Goal: Information Seeking & Learning: Learn about a topic

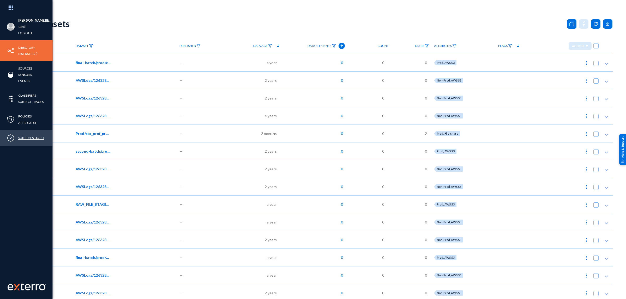
click at [29, 137] on link "Subject Search" at bounding box center [31, 138] width 26 height 6
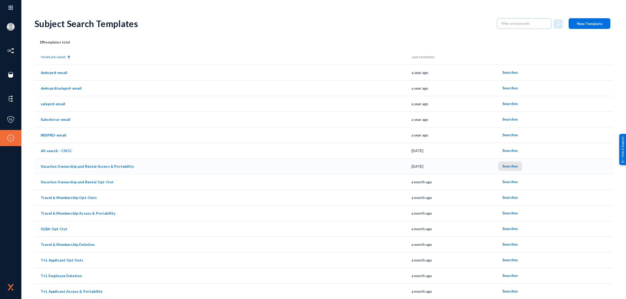
click at [505, 167] on span "Searches" at bounding box center [510, 166] width 16 height 4
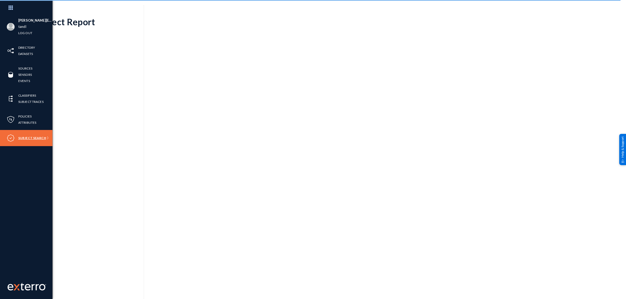
click at [22, 138] on link "Subject Search" at bounding box center [32, 138] width 28 height 6
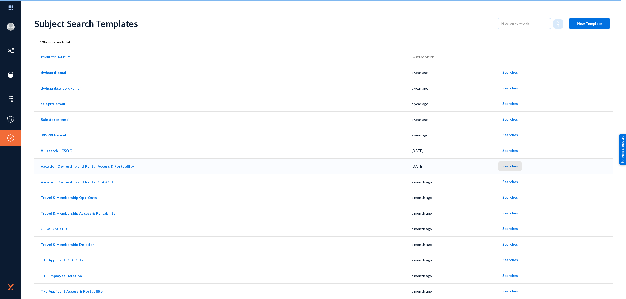
click at [506, 168] on button "Searches" at bounding box center [510, 166] width 24 height 9
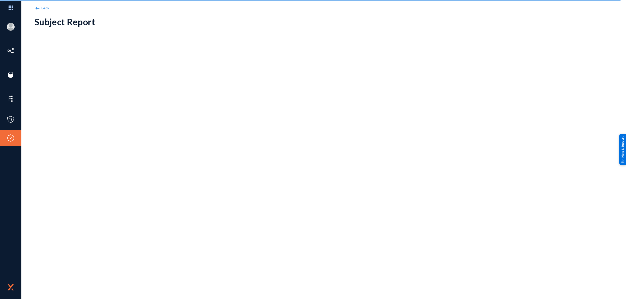
click at [44, 9] on span "Back" at bounding box center [45, 8] width 8 height 4
click at [42, 8] on span "Back" at bounding box center [45, 8] width 8 height 4
click at [37, 8] on img at bounding box center [37, 8] width 6 height 6
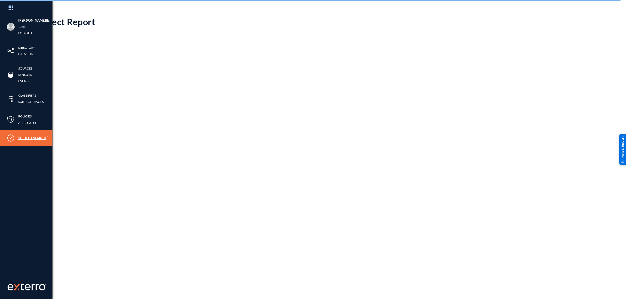
click at [35, 138] on link "Subject Search" at bounding box center [32, 138] width 28 height 6
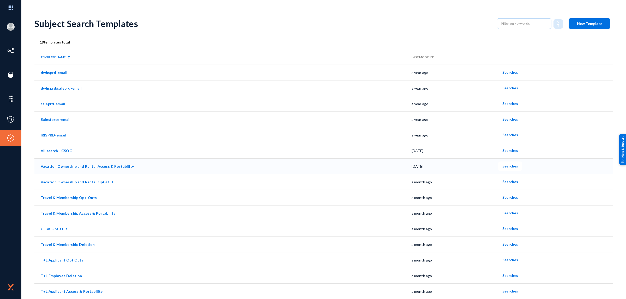
click at [508, 166] on span "Searches" at bounding box center [510, 166] width 16 height 4
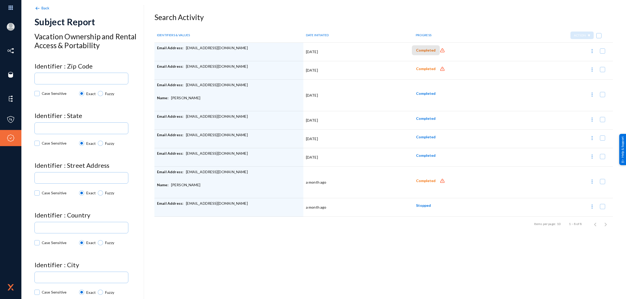
click at [428, 51] on span "Completed" at bounding box center [426, 50] width 20 height 4
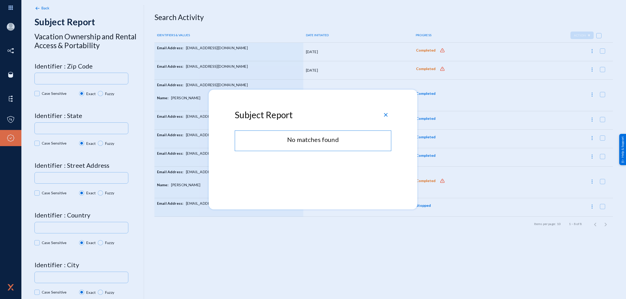
click at [386, 115] on span "close" at bounding box center [386, 115] width 6 height 6
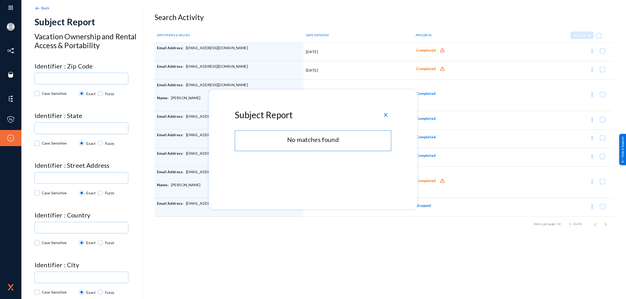
click at [386, 115] on span "close" at bounding box center [386, 115] width 6 height 6
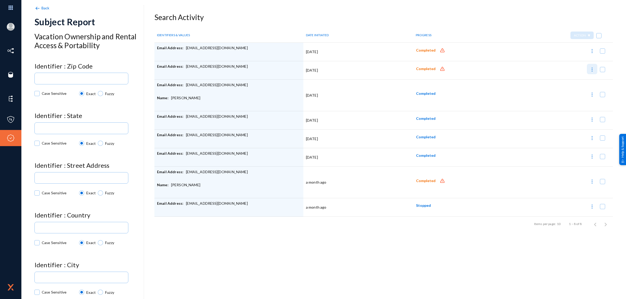
click at [591, 70] on img at bounding box center [591, 69] width 5 height 5
click at [591, 51] on div at bounding box center [313, 149] width 626 height 299
checkbox input "false"
click at [591, 51] on img at bounding box center [591, 51] width 5 height 5
click at [425, 119] on div at bounding box center [313, 149] width 626 height 299
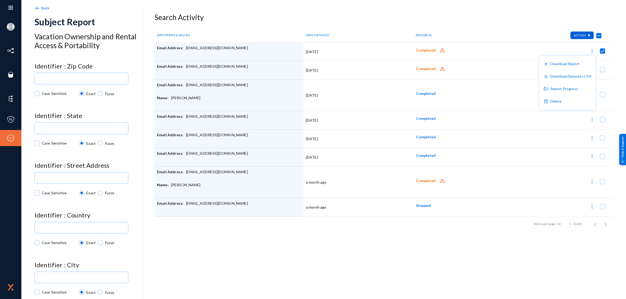
checkbox input "false"
click at [425, 119] on span "Completed" at bounding box center [426, 118] width 20 height 4
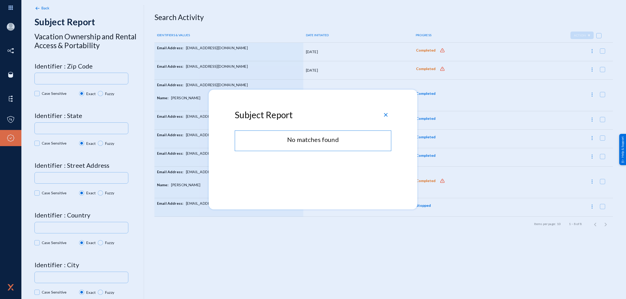
click at [389, 116] on div "close" at bounding box center [386, 115] width 8 height 8
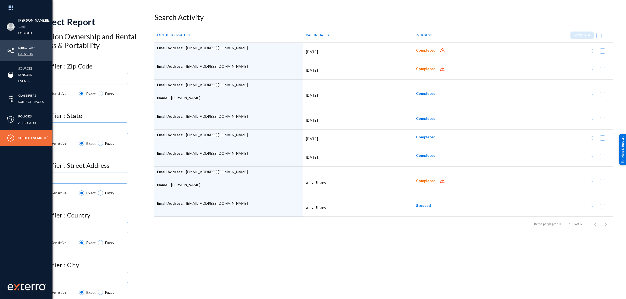
click at [27, 52] on link "Datasets" at bounding box center [25, 54] width 15 height 6
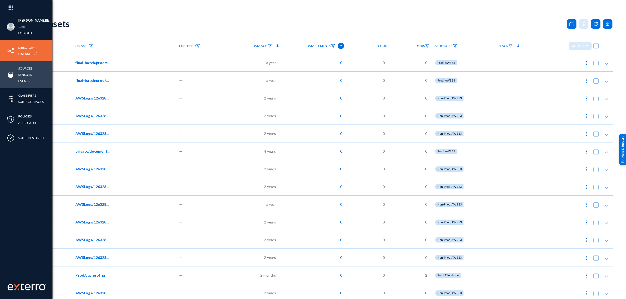
click at [29, 67] on link "Sources" at bounding box center [25, 68] width 14 height 6
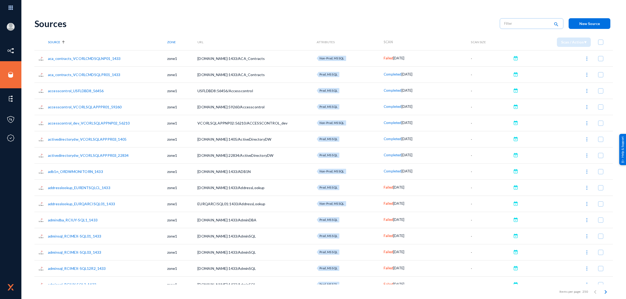
click at [584, 188] on img at bounding box center [586, 187] width 5 height 5
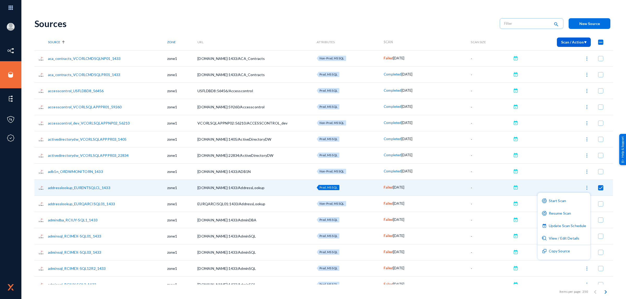
drag, startPoint x: 198, startPoint y: 186, endPoint x: 215, endPoint y: 186, distance: 16.2
click at [215, 186] on div at bounding box center [313, 149] width 626 height 299
checkbox input "false"
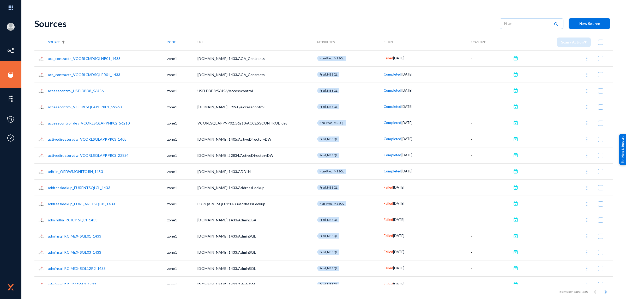
click at [201, 188] on span "[DOMAIN_NAME]:1433/AddressLookup" at bounding box center [230, 188] width 67 height 4
click at [252, 188] on span "[DOMAIN_NAME]:1433/AddressLookup" at bounding box center [230, 188] width 67 height 4
copy span "EURENTSQLCL.US.INT.RCI.COM:"
click at [606, 293] on icon "Next page" at bounding box center [605, 292] width 7 height 7
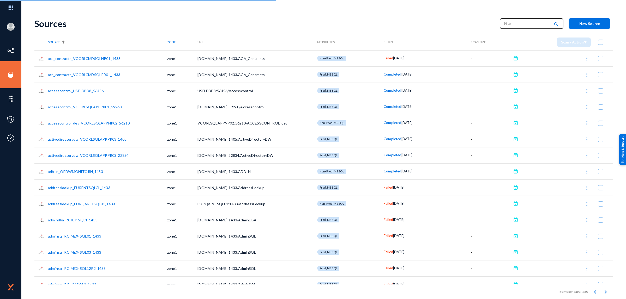
click at [513, 23] on input "text" at bounding box center [527, 24] width 46 height 8
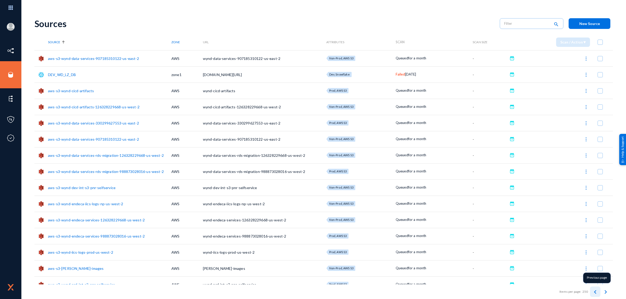
click at [593, 290] on icon "Previous page" at bounding box center [594, 292] width 7 height 7
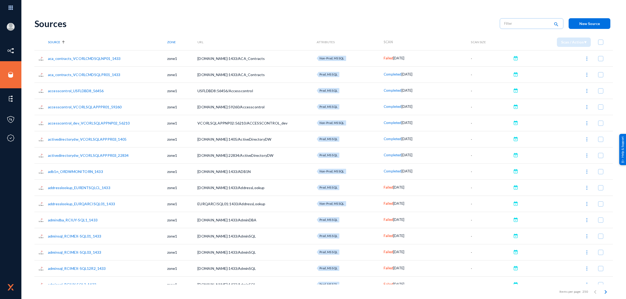
drag, startPoint x: 113, startPoint y: 189, endPoint x: 48, endPoint y: 190, distance: 65.2
click at [48, 190] on td "addresslookup_EURENTSQLCL_1433" at bounding box center [107, 188] width 119 height 16
copy link "addresslookup_EURENTSQLCL_1433"
click at [585, 188] on img at bounding box center [586, 187] width 5 height 5
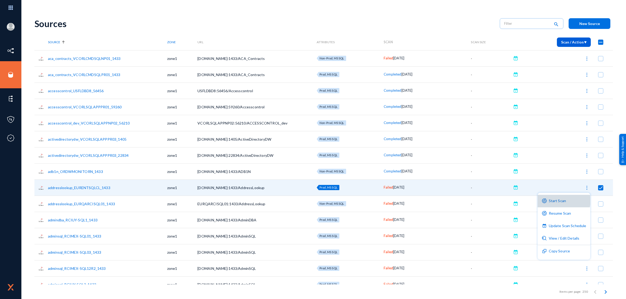
click at [563, 201] on button "Start Scan" at bounding box center [563, 201] width 53 height 13
checkbox input "false"
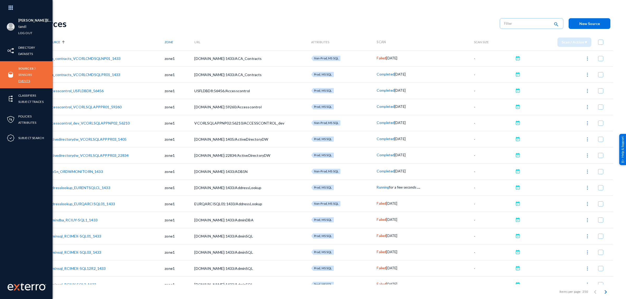
click at [24, 80] on link "Events" at bounding box center [24, 81] width 12 height 6
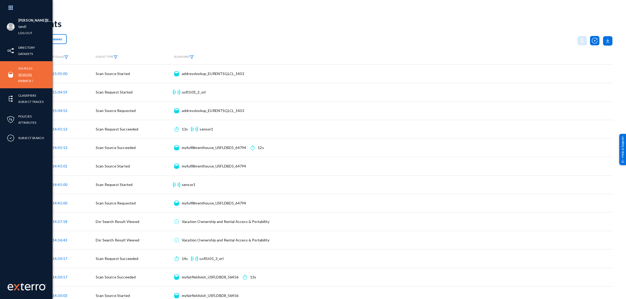
click at [23, 73] on link "Sensors" at bounding box center [25, 75] width 14 height 6
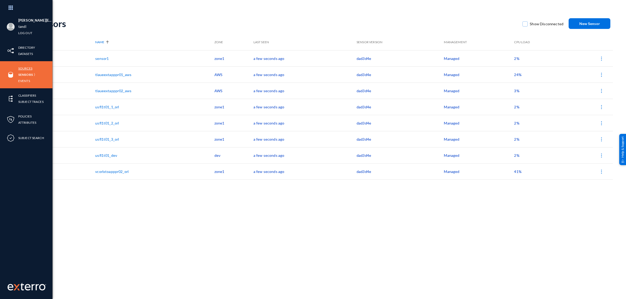
click at [26, 67] on link "Sources" at bounding box center [25, 68] width 14 height 6
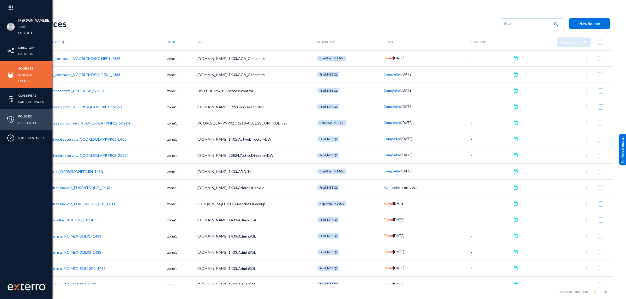
click at [29, 123] on link "Attributes" at bounding box center [27, 123] width 18 height 6
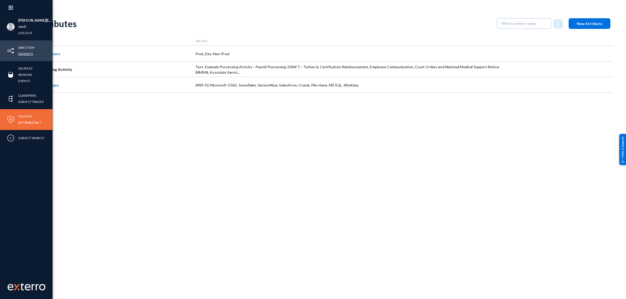
click at [25, 55] on link "Datasets" at bounding box center [25, 54] width 15 height 6
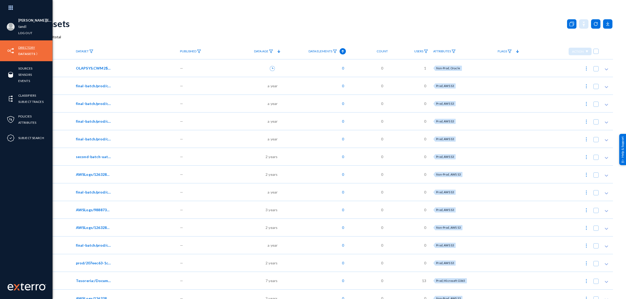
click at [26, 46] on link "Directory" at bounding box center [26, 48] width 17 height 6
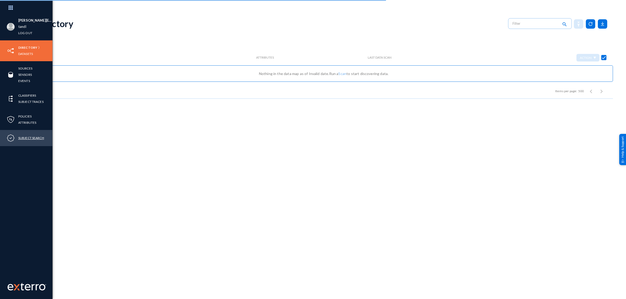
checkbox input "false"
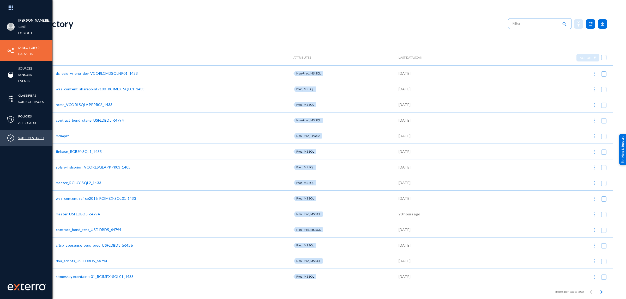
click at [32, 140] on link "Subject Search" at bounding box center [31, 138] width 26 height 6
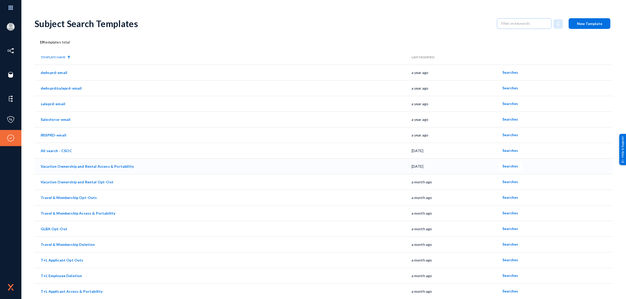
click at [88, 167] on link "Vacation Ownership and Rental Access & Portability" at bounding box center [87, 166] width 93 height 4
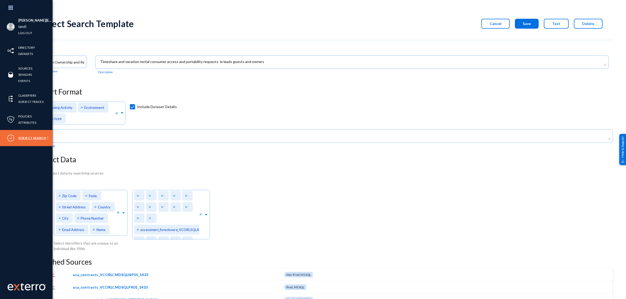
click at [33, 138] on link "Subject Search" at bounding box center [32, 138] width 28 height 6
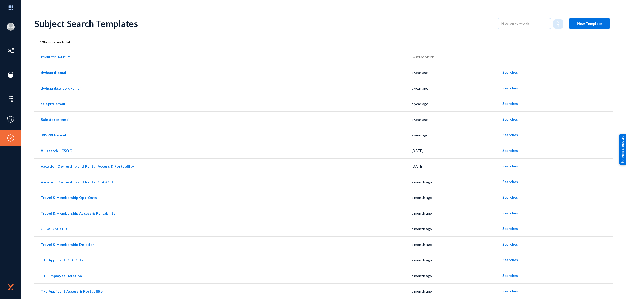
click at [412, 58] on th "Last Modified" at bounding box center [455, 57] width 87 height 15
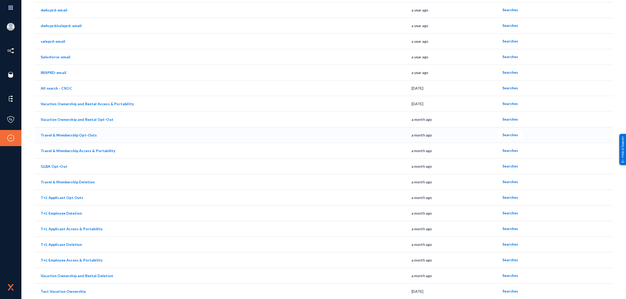
scroll to position [63, 0]
click at [73, 290] on link "Test Vacation Ownership" at bounding box center [63, 291] width 45 height 4
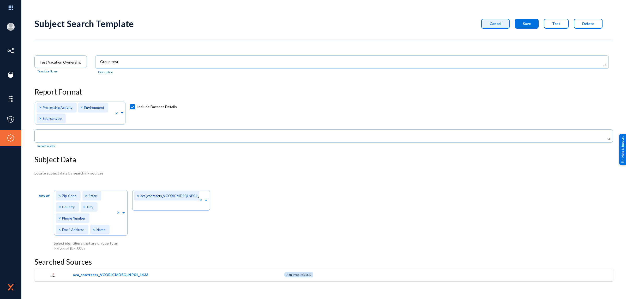
click at [495, 24] on span "Cancel" at bounding box center [496, 23] width 12 height 4
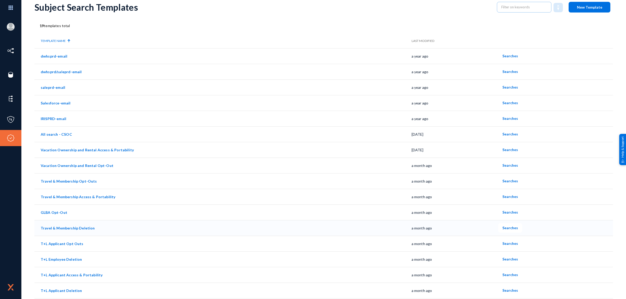
scroll to position [33, 0]
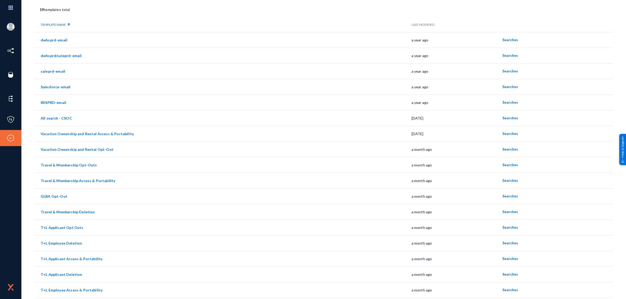
drag, startPoint x: 624, startPoint y: 245, endPoint x: 625, endPoint y: 269, distance: 24.0
click at [625, 269] on div "[PERSON_NAME][EMAIL_ADDRESS][DOMAIN_NAME] tandl Log out Directory Datasets Sour…" at bounding box center [313, 149] width 626 height 299
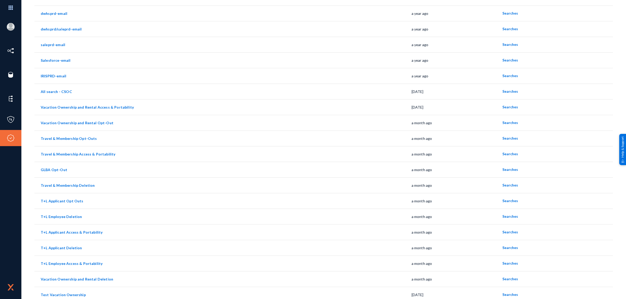
scroll to position [63, 0]
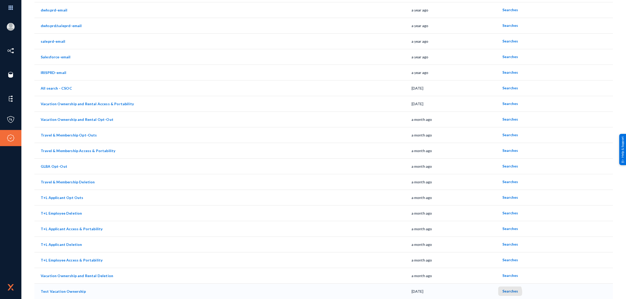
click at [503, 293] on span "Searches" at bounding box center [510, 291] width 16 height 4
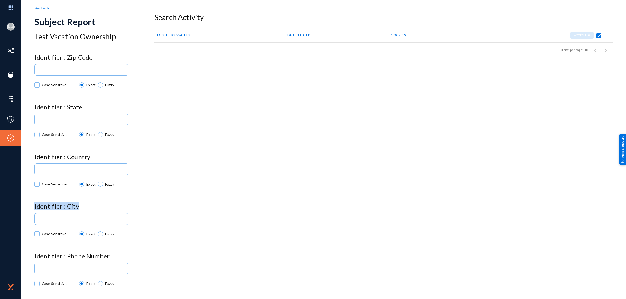
drag, startPoint x: 144, startPoint y: 175, endPoint x: 142, endPoint y: 191, distance: 15.5
click at [142, 191] on div "Back Subject Report Test Vacation Ownership Identifier : Zip Code Case Sensitiv…" at bounding box center [89, 154] width 110 height 299
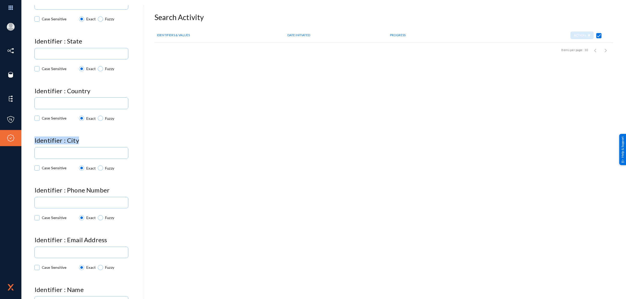
scroll to position [41, 0]
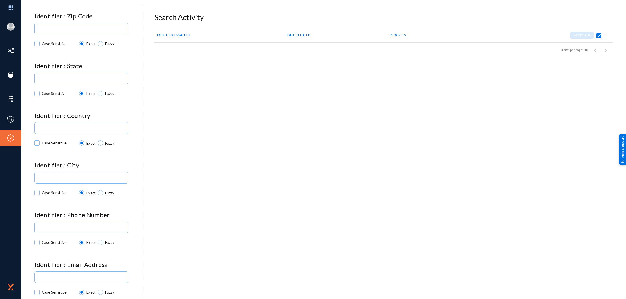
click at [177, 280] on div "Back Subject Report Test Vacation Ownership Identifier : Zip Code Case Sensitiv…" at bounding box center [323, 156] width 578 height 286
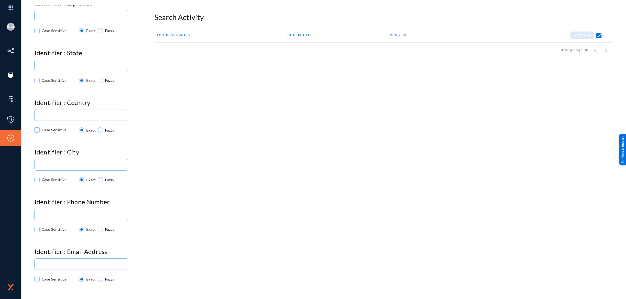
scroll to position [65, 0]
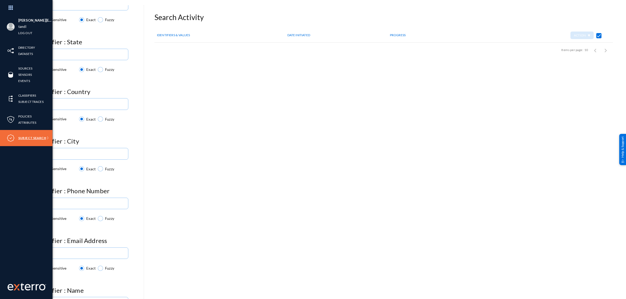
click at [28, 137] on link "Subject Search" at bounding box center [32, 138] width 28 height 6
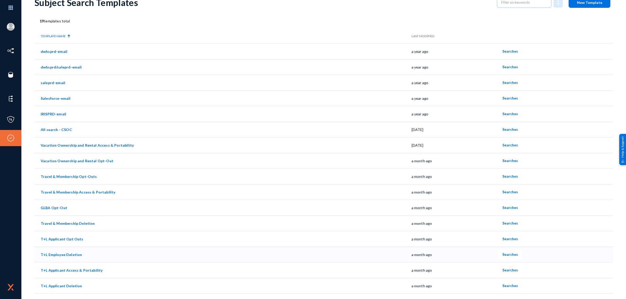
scroll to position [33, 0]
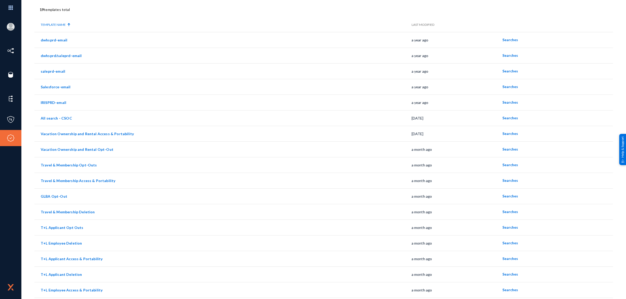
drag, startPoint x: 624, startPoint y: 234, endPoint x: 625, endPoint y: 273, distance: 38.9
click at [625, 273] on div "[PERSON_NAME][EMAIL_ADDRESS][DOMAIN_NAME] tandl Log out Directory Datasets Sour…" at bounding box center [313, 149] width 626 height 299
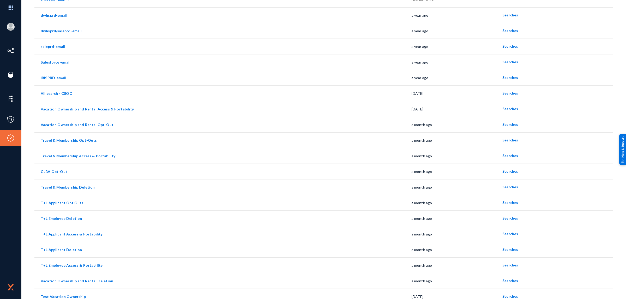
scroll to position [63, 0]
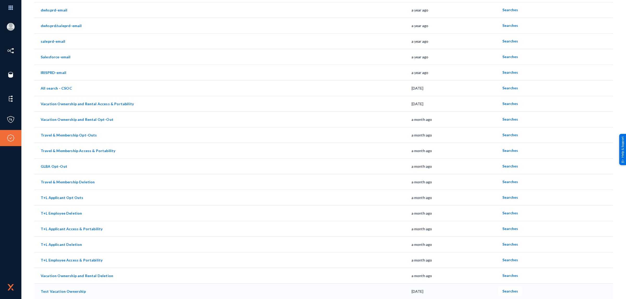
click at [80, 291] on link "Test Vacation Ownership" at bounding box center [63, 291] width 45 height 4
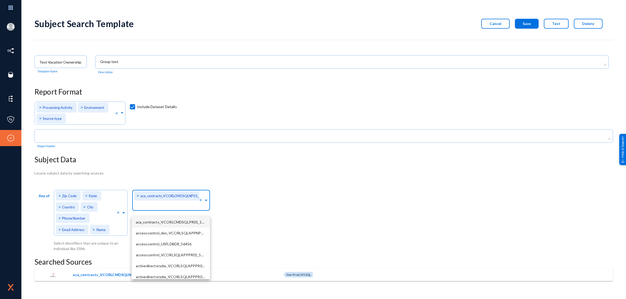
click at [206, 201] on span at bounding box center [206, 199] width 5 height 5
click at [138, 196] on span "×" at bounding box center [139, 195] width 4 height 5
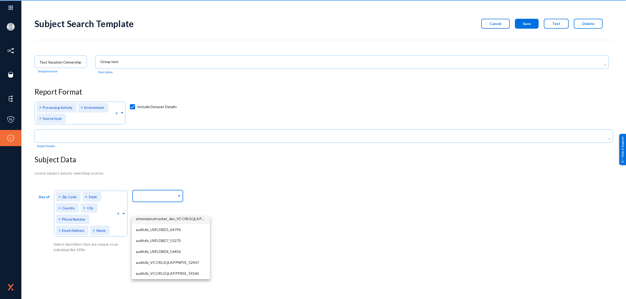
scroll to position [529, 0]
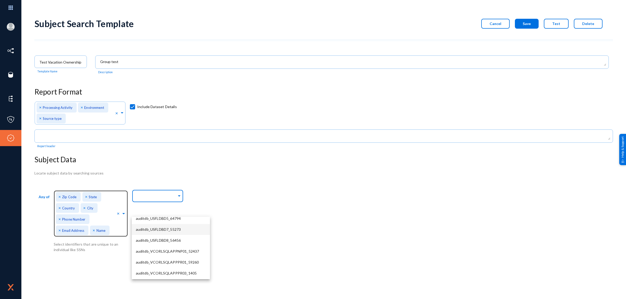
click at [93, 231] on span "×" at bounding box center [95, 230] width 4 height 5
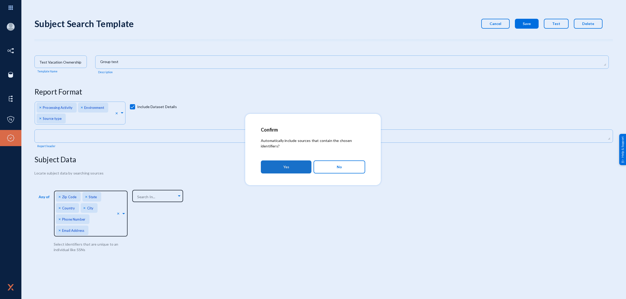
click at [292, 168] on button "Yes" at bounding box center [286, 167] width 51 height 13
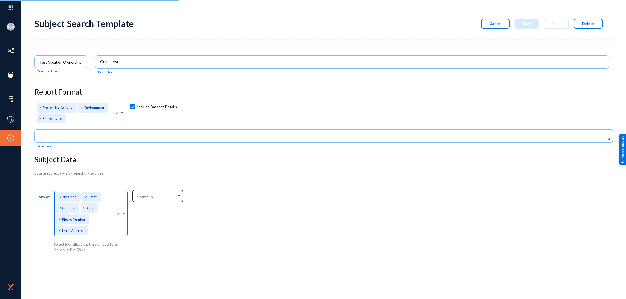
click at [59, 220] on span "×" at bounding box center [60, 219] width 4 height 5
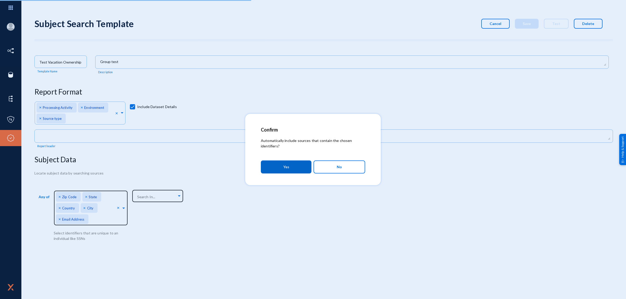
click at [261, 161] on button "Yes" at bounding box center [286, 167] width 51 height 13
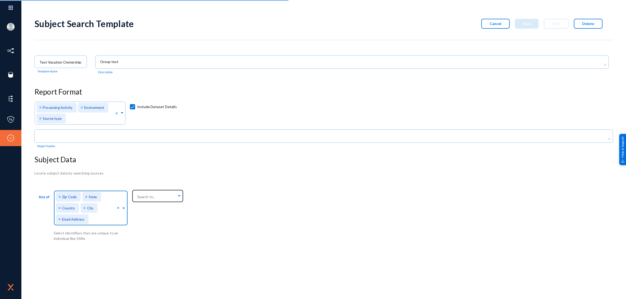
click at [60, 208] on span "×" at bounding box center [60, 208] width 4 height 5
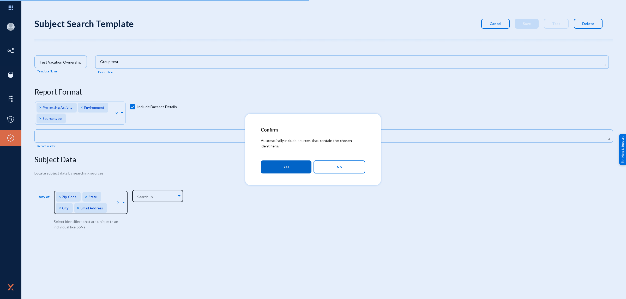
click at [261, 161] on button "Yes" at bounding box center [286, 167] width 51 height 13
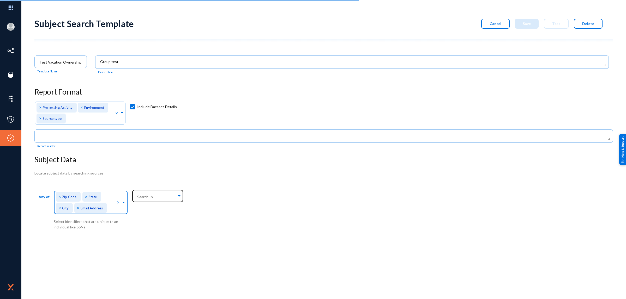
click at [60, 208] on span "×" at bounding box center [60, 208] width 4 height 5
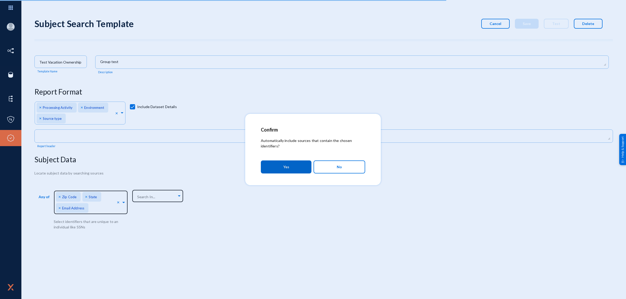
click at [261, 161] on button "Yes" at bounding box center [286, 167] width 51 height 13
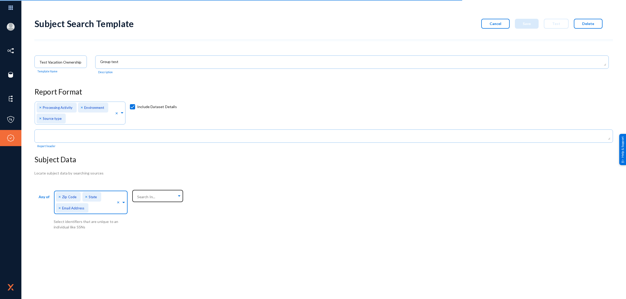
click at [60, 197] on span "×" at bounding box center [60, 196] width 4 height 5
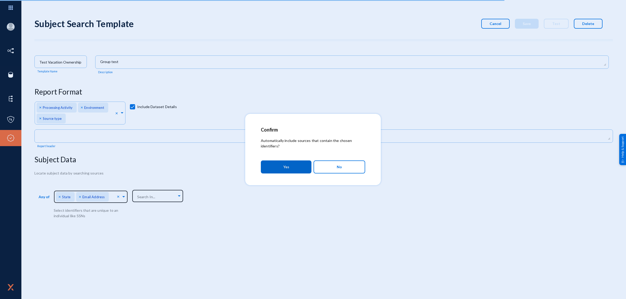
click at [286, 167] on span "Yes" at bounding box center [286, 166] width 6 height 9
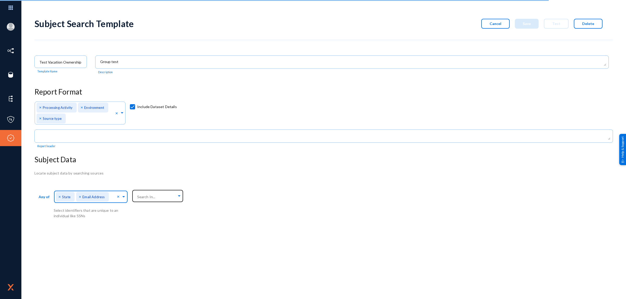
click at [59, 197] on span "×" at bounding box center [60, 196] width 4 height 5
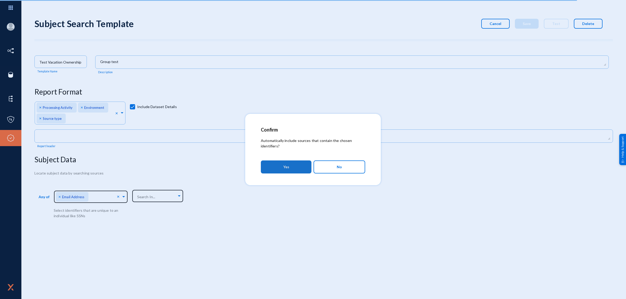
click at [286, 168] on span "Yes" at bounding box center [286, 166] width 6 height 9
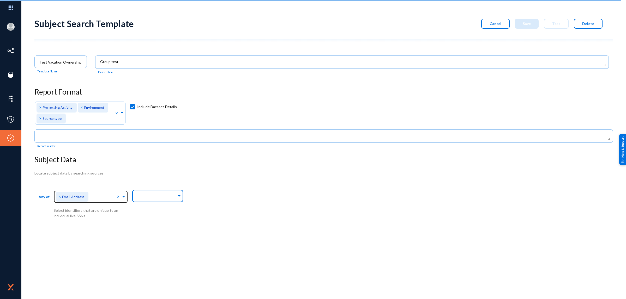
click at [154, 198] on input "text" at bounding box center [156, 197] width 41 height 5
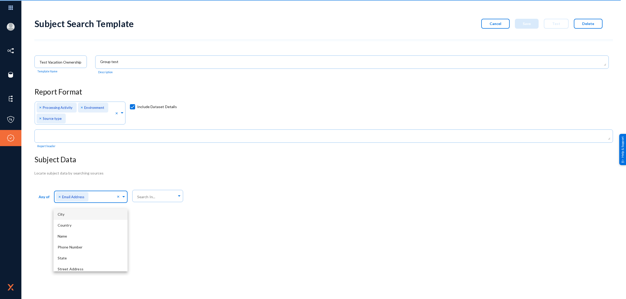
click at [64, 198] on div "× Email Address" at bounding box center [72, 197] width 33 height 10
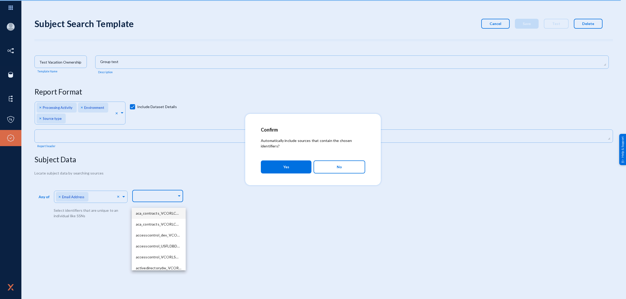
click at [148, 194] on body "[PERSON_NAME][EMAIL_ADDRESS][DOMAIN_NAME] tandl Log out Directory Datasets Sour…" at bounding box center [313, 149] width 626 height 299
click at [340, 168] on span "No" at bounding box center [339, 167] width 5 height 9
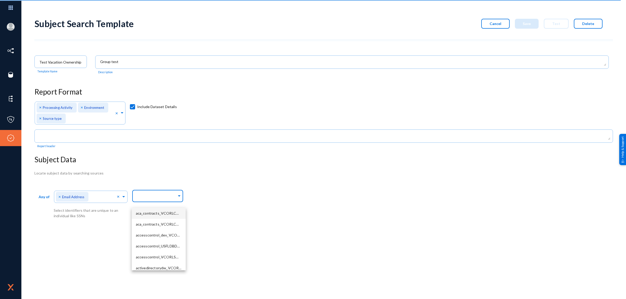
click at [161, 197] on input "text" at bounding box center [156, 197] width 41 height 5
paste input "PRD_WD_INT_[DOMAIN_NAME]_[DOMAIN_NAME]_INDIVIDUAL"
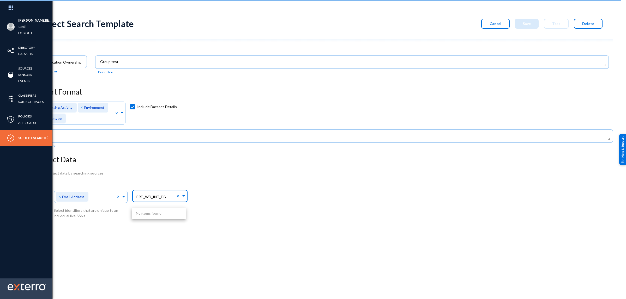
type input "PRD_WD_INT_DB."
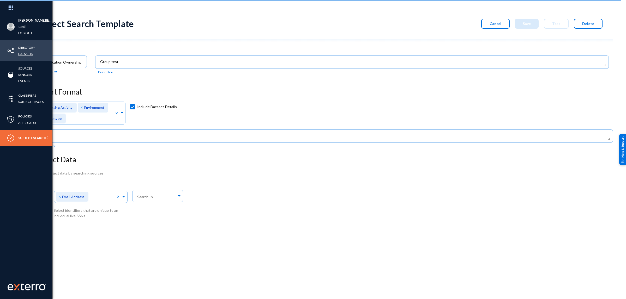
click at [25, 54] on link "Datasets" at bounding box center [25, 54] width 15 height 6
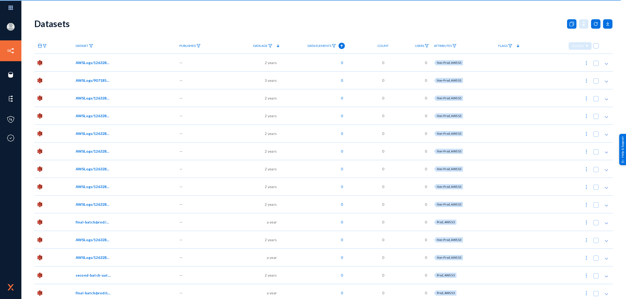
click at [38, 47] on icon at bounding box center [40, 46] width 4 height 4
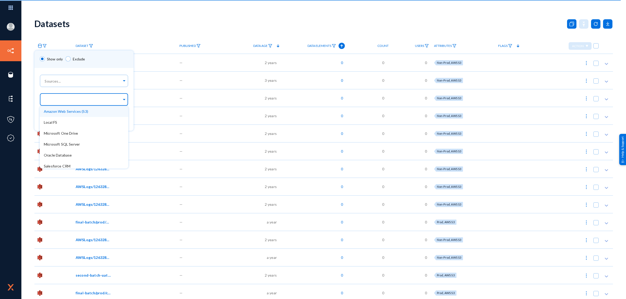
click at [72, 100] on input "text" at bounding box center [83, 100] width 78 height 5
click at [52, 153] on span "Snowflake" at bounding box center [52, 153] width 17 height 4
click at [130, 112] on div "Apply" at bounding box center [83, 121] width 99 height 20
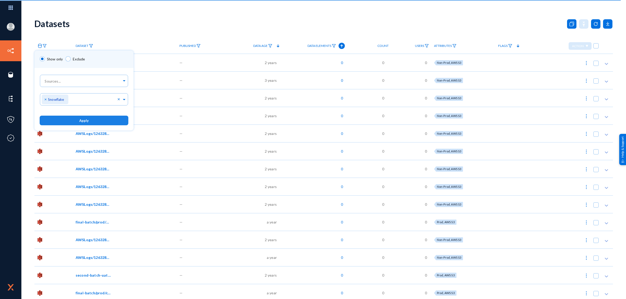
click at [104, 119] on button "Apply" at bounding box center [84, 121] width 89 height 10
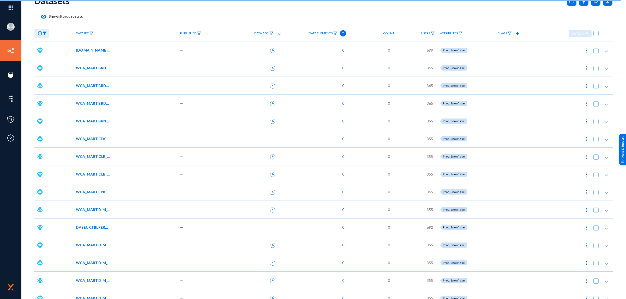
scroll to position [33, 0]
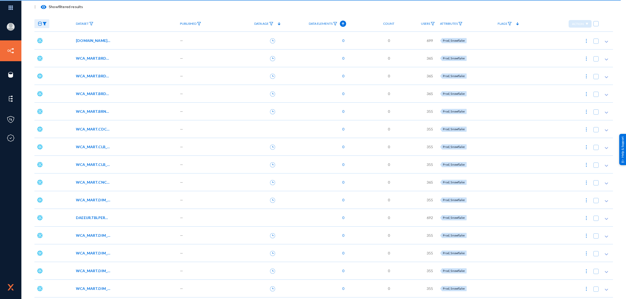
click at [90, 252] on span "WCA_MART.DIM_BKNG_WNDW_RULE_TP_LOG" at bounding box center [93, 253] width 35 height 5
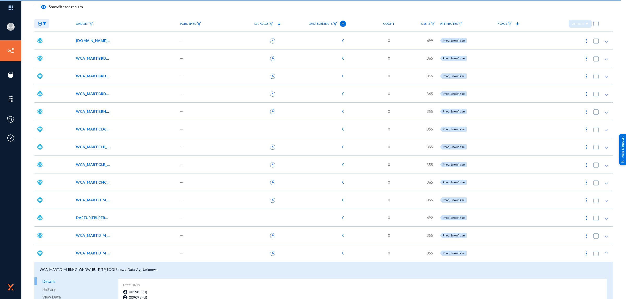
click at [99, 236] on span "WCA_MART.DIM_BKNG_WNDW_RULE_TP" at bounding box center [93, 235] width 35 height 5
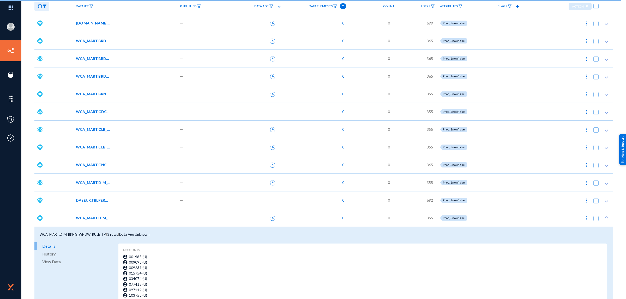
scroll to position [65, 0]
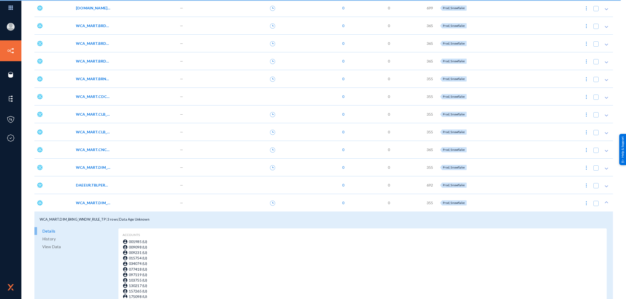
click at [97, 167] on span "WCA_MART.DIM_ACCOM_CLSS_LOG" at bounding box center [93, 167] width 35 height 5
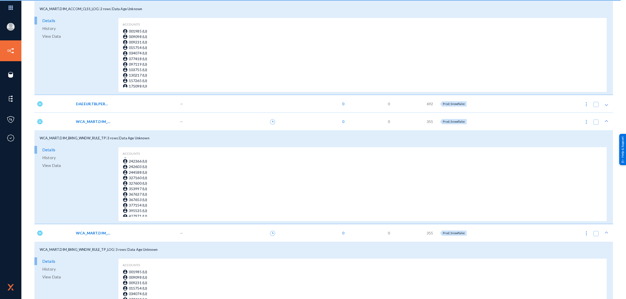
scroll to position [0, 0]
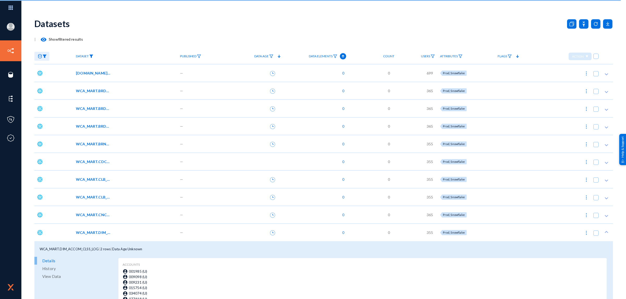
click at [92, 56] on img at bounding box center [91, 57] width 4 height 4
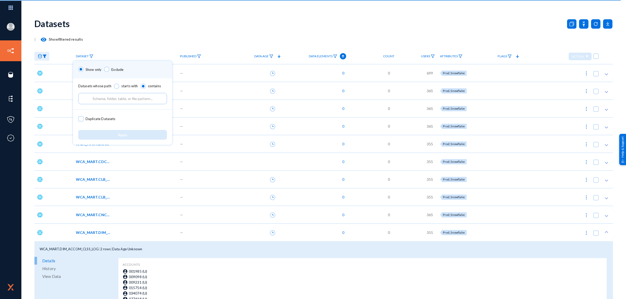
click at [114, 101] on input "text" at bounding box center [122, 98] width 89 height 11
paste input "PRD_WD_INT_[DOMAIN_NAME]_[DOMAIN_NAME]_INDIVIDUAL"
drag, startPoint x: 102, startPoint y: 98, endPoint x: 59, endPoint y: 98, distance: 42.8
click at [59, 98] on div "Show only Exclude Datasets whose path starts with contains PRD_WD_INT_[DOMAIN_N…" at bounding box center [313, 149] width 626 height 299
type input "MARKETING_CRM.DIM_INDIVIDUAL"
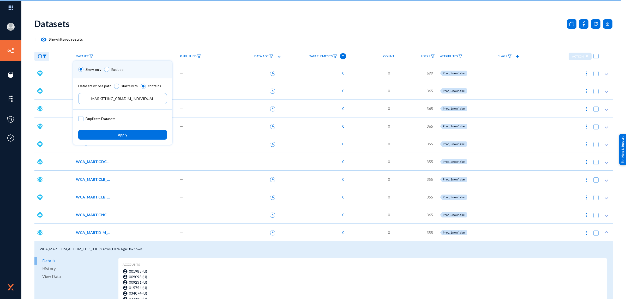
click at [122, 136] on span "Apply" at bounding box center [122, 135] width 9 height 4
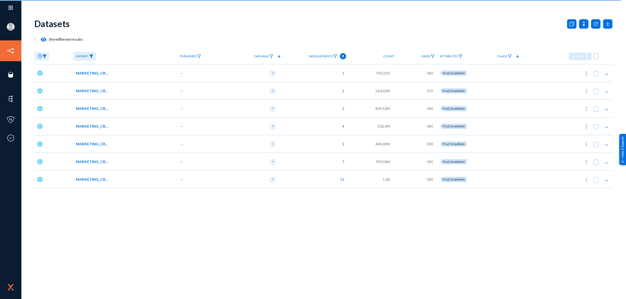
click at [103, 72] on span "MARKETING_CRM.DIM_INDIVIDUAL_MERGE" at bounding box center [93, 72] width 35 height 5
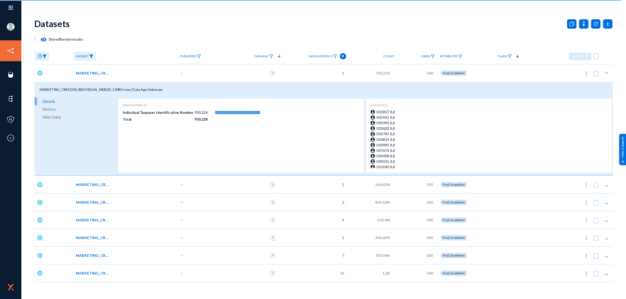
click at [102, 185] on span "MARKETING_CRM.DIM_INDIVIDUAL_PHONE" at bounding box center [93, 184] width 35 height 5
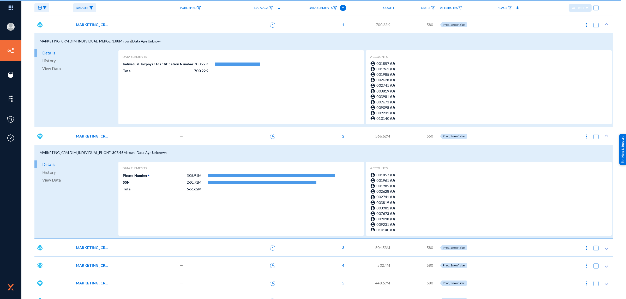
scroll to position [44, 0]
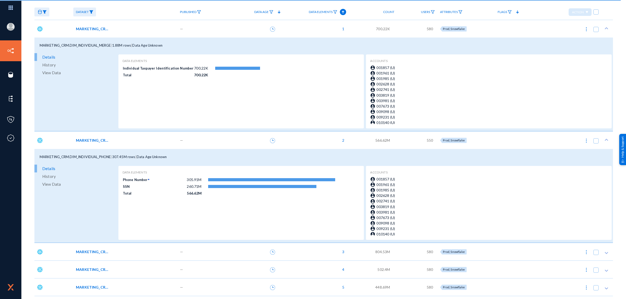
click at [97, 253] on span "MARKETING_CRM.DIM_INDIVIDUAL_PHONE_BCKUP1112" at bounding box center [93, 251] width 35 height 5
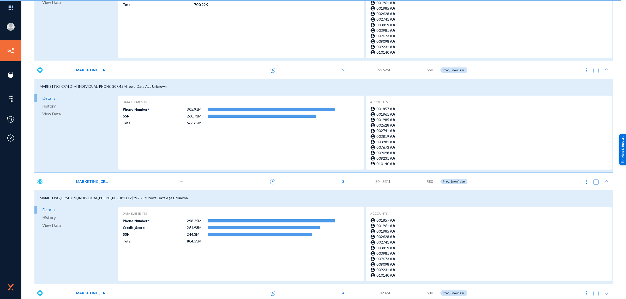
scroll to position [138, 0]
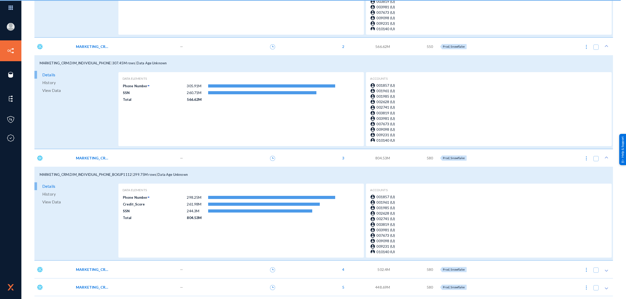
click at [105, 272] on span "MARKETING_CRM.DIM_INDIVIDUAL_EMAIL" at bounding box center [93, 269] width 35 height 5
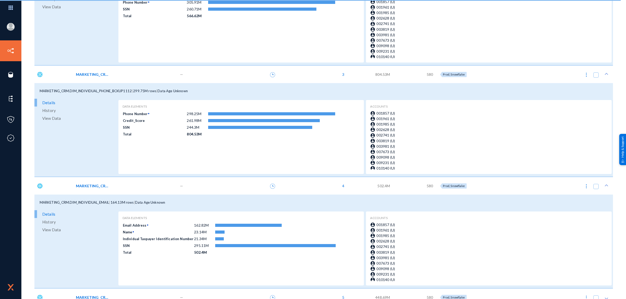
scroll to position [265, 0]
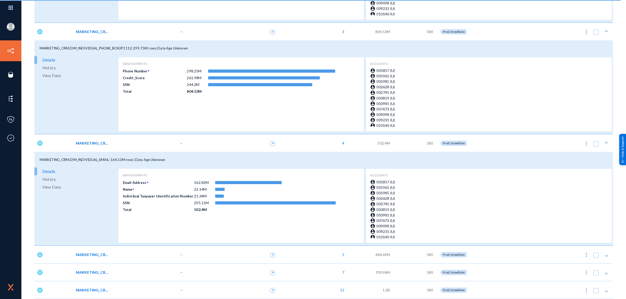
click at [97, 256] on span "MARKETING_CRM.DIM_INDIVIDUAL_DEMO" at bounding box center [93, 254] width 35 height 5
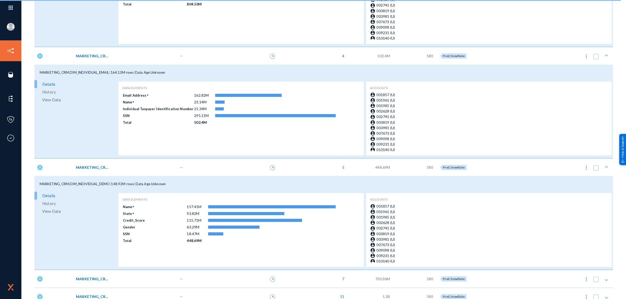
scroll to position [359, 0]
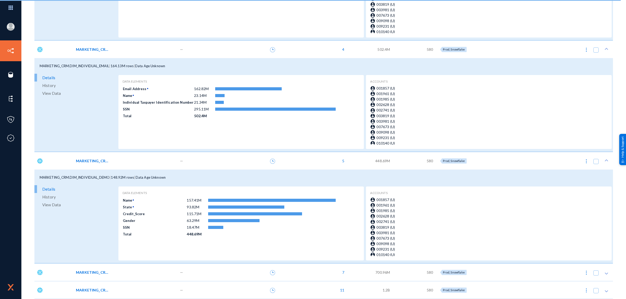
click at [105, 273] on span "MARKETING_CRM.DIM_INDIVIDUAL_ADDRESS" at bounding box center [93, 272] width 35 height 5
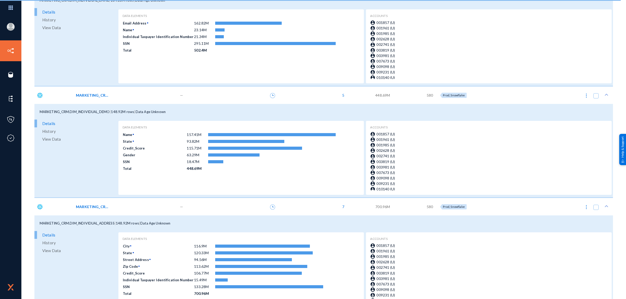
scroll to position [452, 0]
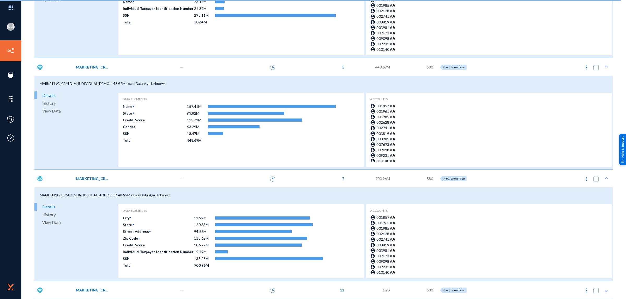
click at [108, 291] on span "MARKETING_CRM.DIM_INDIVIDUAL" at bounding box center [93, 290] width 35 height 5
click at [103, 291] on span "MARKETING_CRM.DIM_INDIVIDUAL" at bounding box center [93, 290] width 35 height 5
click at [101, 290] on span "MARKETING_CRM.DIM_INDIVIDUAL" at bounding box center [93, 290] width 35 height 5
click at [90, 290] on span "MARKETING_CRM.DIM_INDIVIDUAL" at bounding box center [93, 290] width 35 height 5
click at [96, 288] on span "MARKETING_CRM.DIM_INDIVIDUAL" at bounding box center [93, 290] width 35 height 5
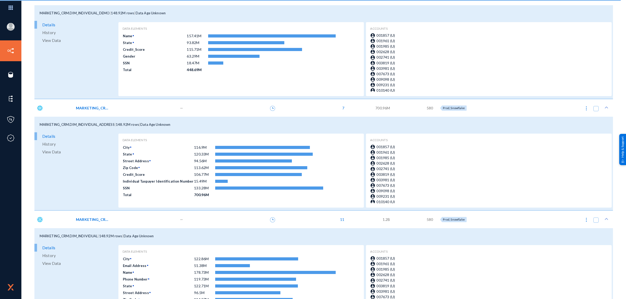
scroll to position [546, 0]
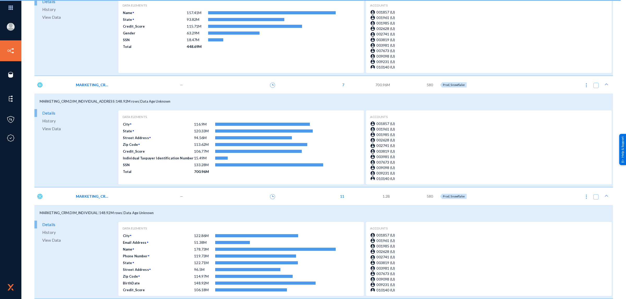
drag, startPoint x: 40, startPoint y: 214, endPoint x: 98, endPoint y: 216, distance: 57.7
click at [98, 216] on div "MARKETING_CRM.DIM_INDIVIDUAL | 148.92M rows | Data Age Unknown" at bounding box center [323, 213] width 578 height 16
copy span "MARKETING_CRM.DIM_INDIVIDUAL"
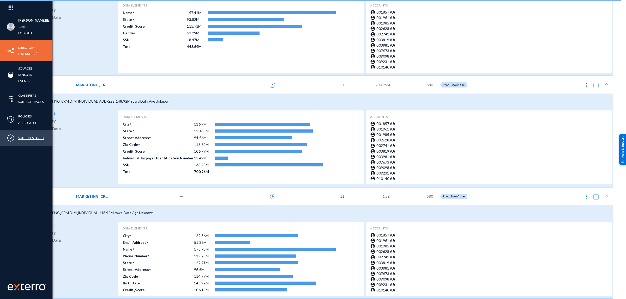
click at [28, 138] on link "Subject Search" at bounding box center [31, 138] width 26 height 6
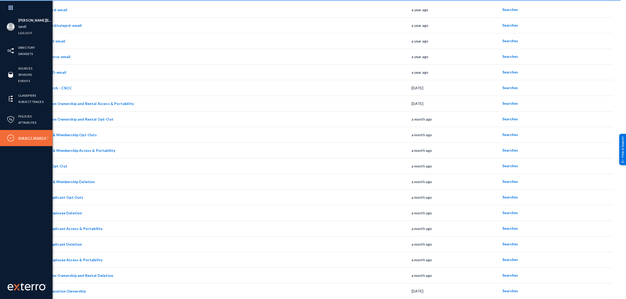
scroll to position [63, 0]
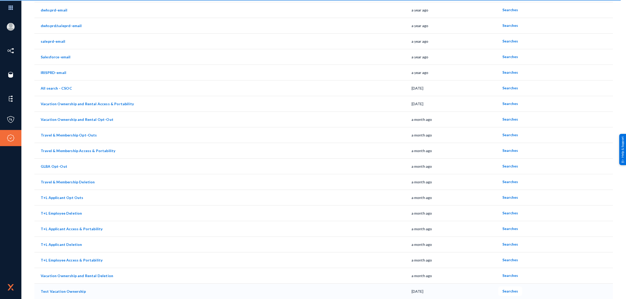
click at [75, 292] on link "Test Vacation Ownership" at bounding box center [63, 291] width 45 height 4
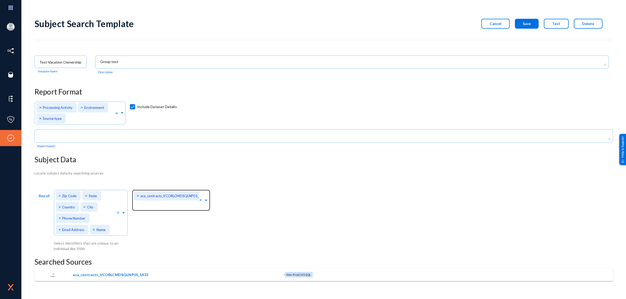
click at [137, 196] on span "×" at bounding box center [139, 195] width 4 height 5
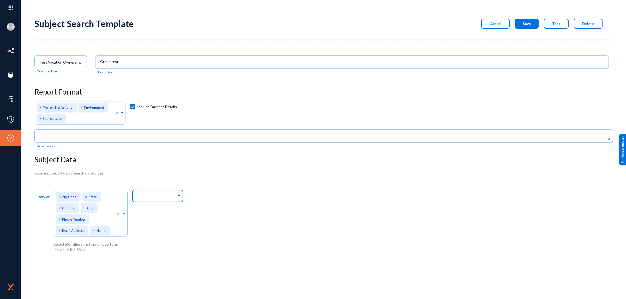
click at [163, 200] on div at bounding box center [156, 196] width 41 height 9
paste input "MARKETING_CRM.DIM_INDIVIDUAL"
type input "MARKETING_CRM"
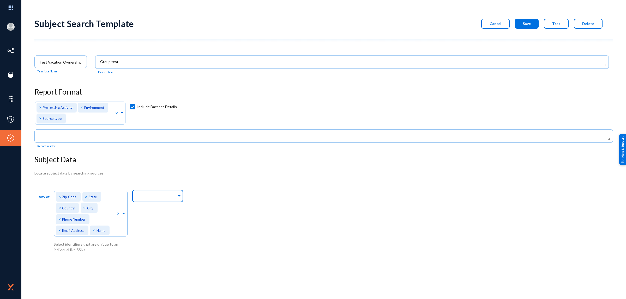
click at [186, 196] on div "Any of Direct Identifiers... × Zip Code × State × Country × City × Phone Number…" at bounding box center [323, 221] width 578 height 64
click at [180, 196] on span at bounding box center [179, 195] width 5 height 5
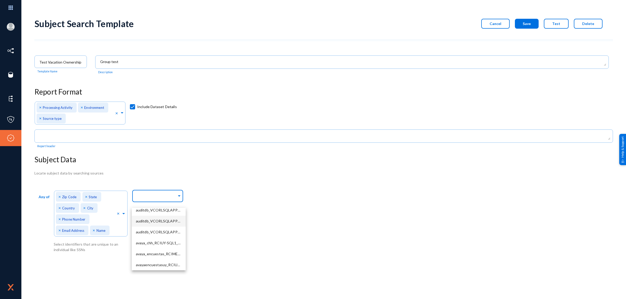
click at [237, 224] on div "Any of Direct Identifiers... × Zip Code × State × Country × City × Phone Number…" at bounding box center [323, 221] width 578 height 64
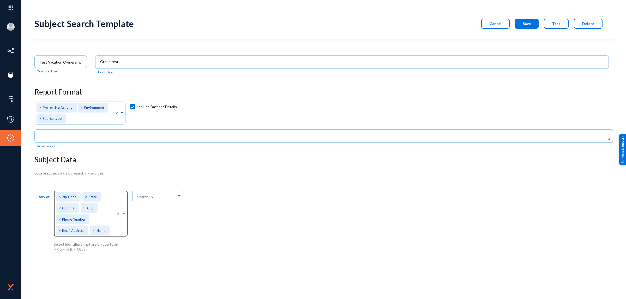
click at [59, 217] on span "×" at bounding box center [60, 219] width 4 height 5
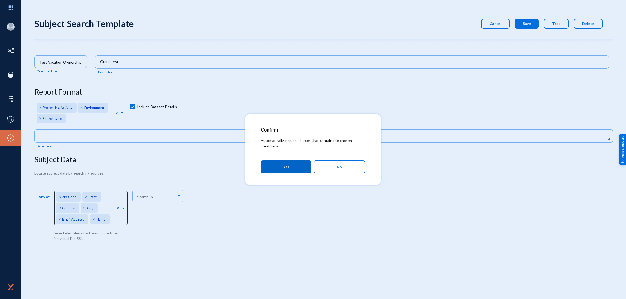
click at [261, 161] on button "Yes" at bounding box center [286, 167] width 51 height 13
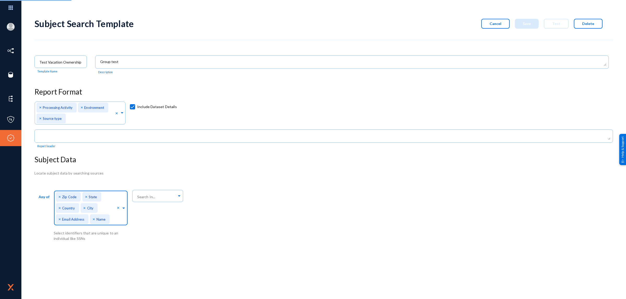
click at [94, 217] on span "×" at bounding box center [95, 219] width 4 height 5
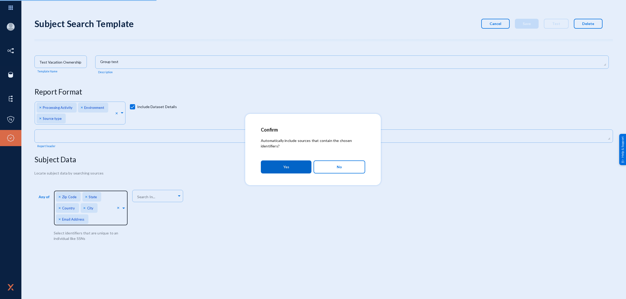
click at [261, 161] on button "Yes" at bounding box center [286, 167] width 51 height 13
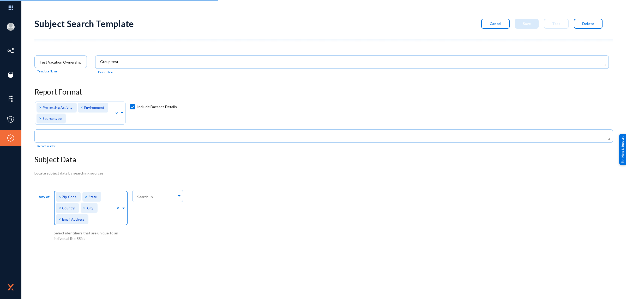
click at [85, 208] on span "×" at bounding box center [85, 208] width 4 height 5
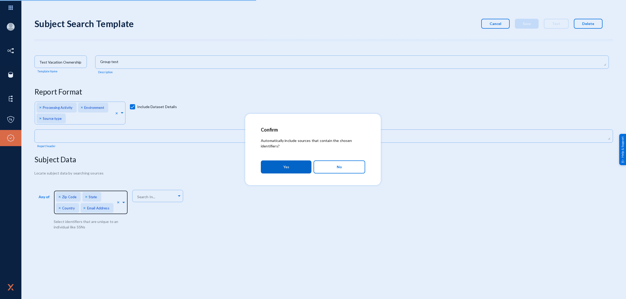
click at [261, 161] on button "Yes" at bounding box center [286, 167] width 51 height 13
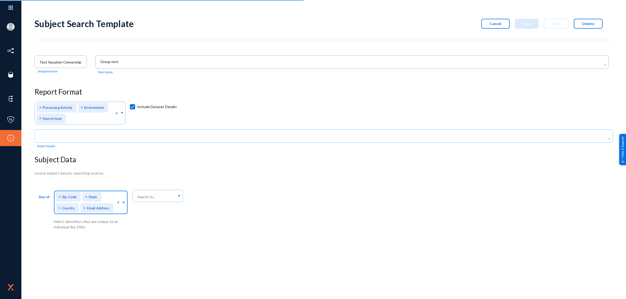
click at [58, 209] on span "×" at bounding box center [60, 208] width 4 height 5
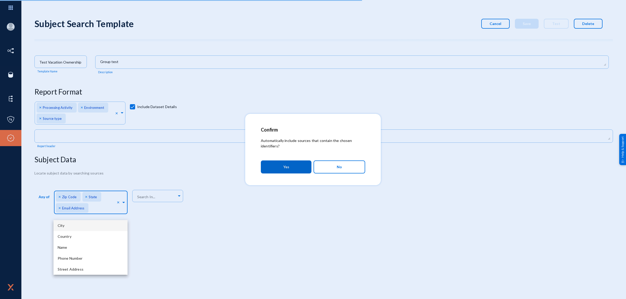
click at [290, 172] on div "Confirm Automatically include sources that contain the chosen identifiers? Yes …" at bounding box center [313, 149] width 626 height 299
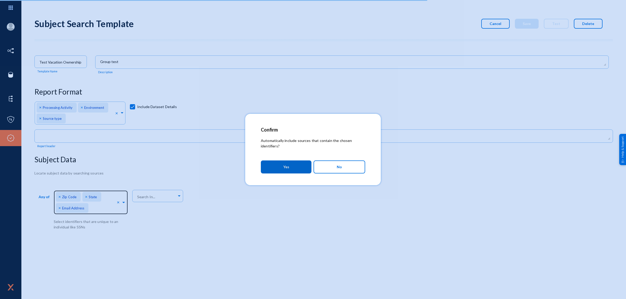
click at [283, 170] on span "Yes" at bounding box center [286, 166] width 6 height 9
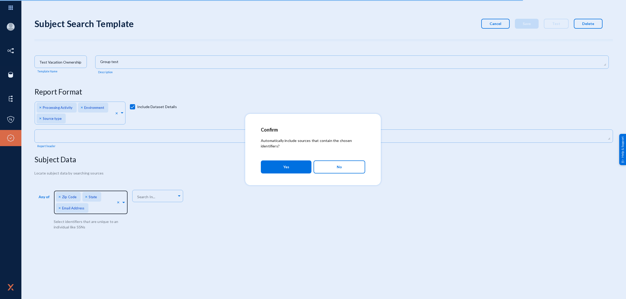
click at [289, 170] on span "Yes" at bounding box center [286, 166] width 6 height 9
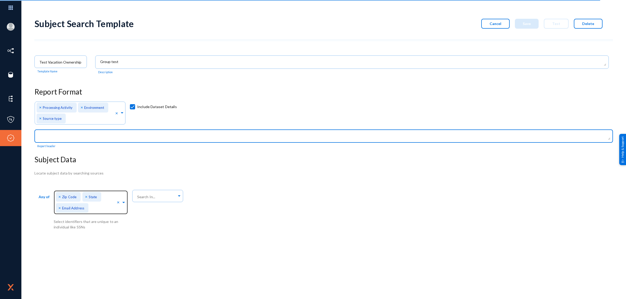
click at [54, 134] on textarea at bounding box center [324, 137] width 571 height 7
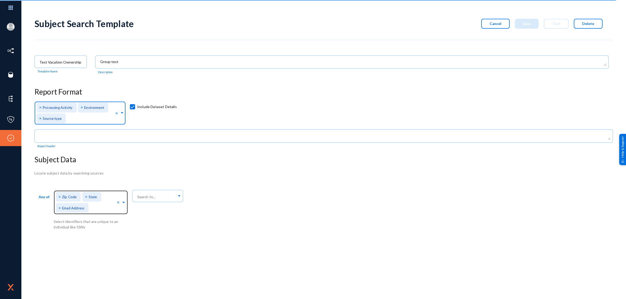
click at [50, 118] on span "Source type" at bounding box center [52, 119] width 19 height 4
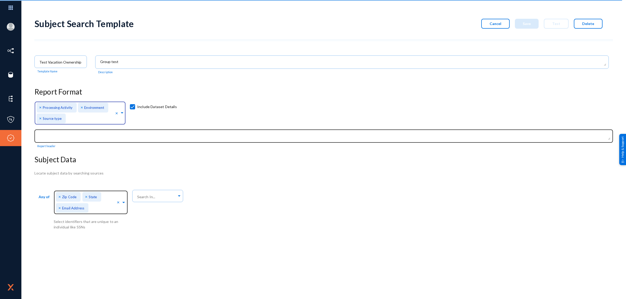
click at [54, 134] on textarea at bounding box center [324, 137] width 571 height 7
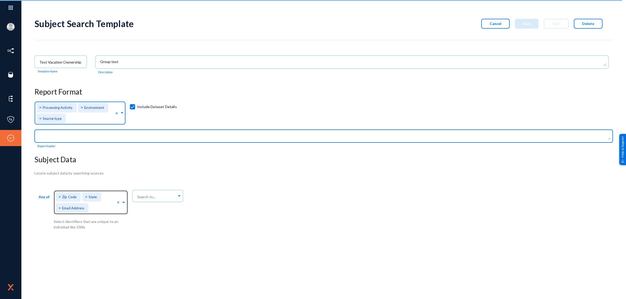
click at [59, 118] on span "Source type" at bounding box center [52, 119] width 19 height 4
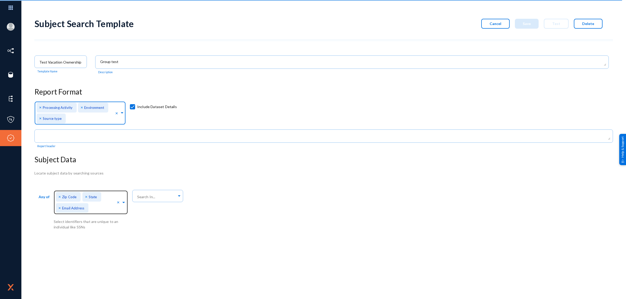
click at [59, 118] on span "Source type" at bounding box center [52, 119] width 19 height 4
click at [46, 120] on span "Source type" at bounding box center [52, 119] width 19 height 4
click at [57, 110] on div "× Processing Activity" at bounding box center [57, 108] width 40 height 10
click at [59, 196] on span "×" at bounding box center [60, 196] width 4 height 5
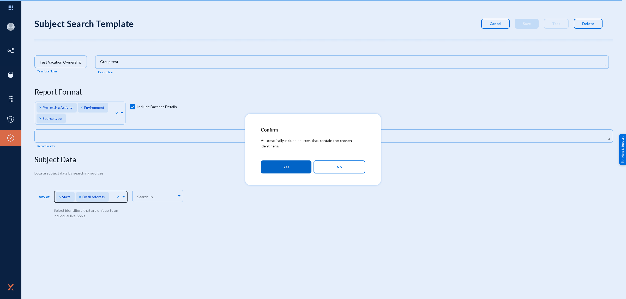
click at [290, 165] on button "Yes" at bounding box center [286, 167] width 51 height 13
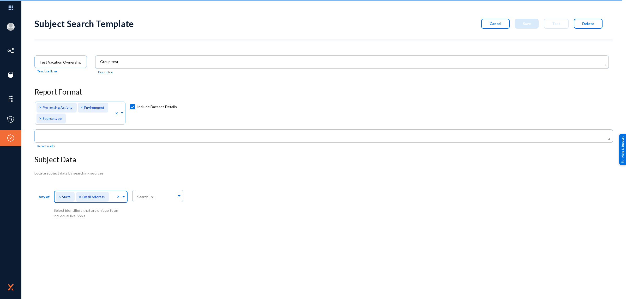
click at [59, 197] on span "×" at bounding box center [60, 196] width 4 height 5
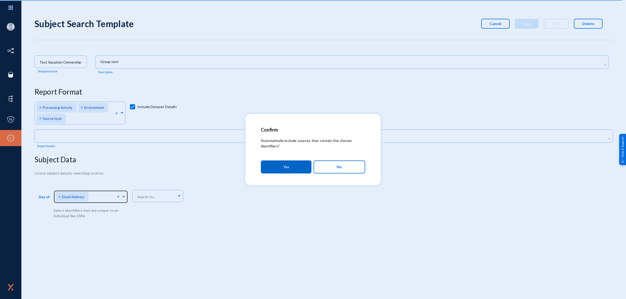
click at [283, 167] on span "Yes" at bounding box center [286, 166] width 6 height 9
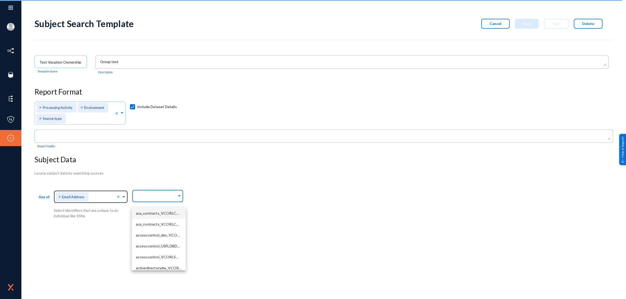
click at [148, 199] on div at bounding box center [156, 196] width 41 height 9
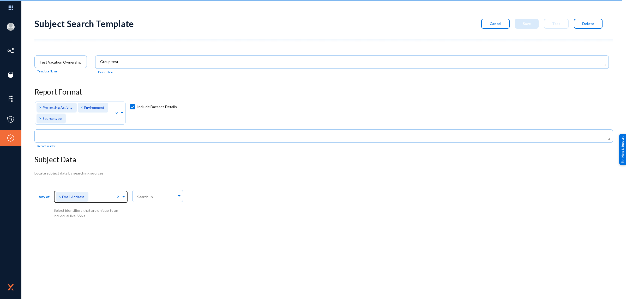
click at [187, 271] on div "Subject Search Template Cancel Save Test Delete Test Vacation Ownership Templat…" at bounding box center [323, 156] width 578 height 286
click at [94, 219] on div "Select identifiers that are unique to an individual like SSNs" at bounding box center [93, 213] width 78 height 11
click at [124, 197] on span at bounding box center [123, 196] width 5 height 5
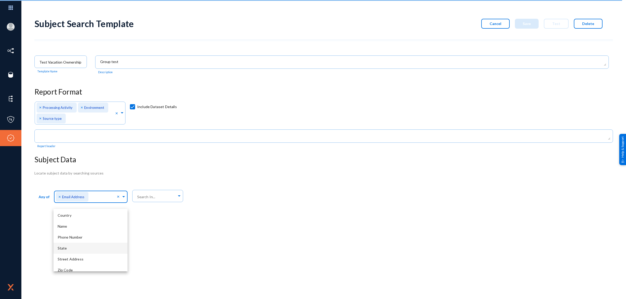
scroll to position [14, 0]
click at [147, 255] on body "[PERSON_NAME][EMAIL_ADDRESS][DOMAIN_NAME] tandl Log out Directory Datasets Sour…" at bounding box center [313, 149] width 626 height 299
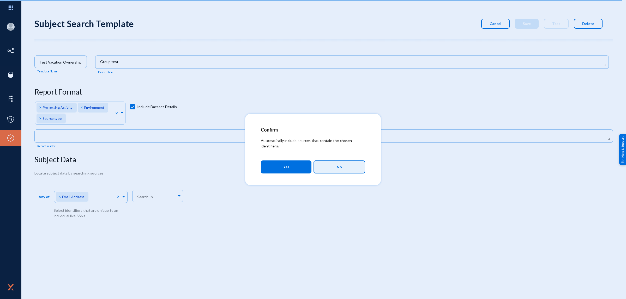
click at [336, 170] on button "No" at bounding box center [339, 167] width 52 height 13
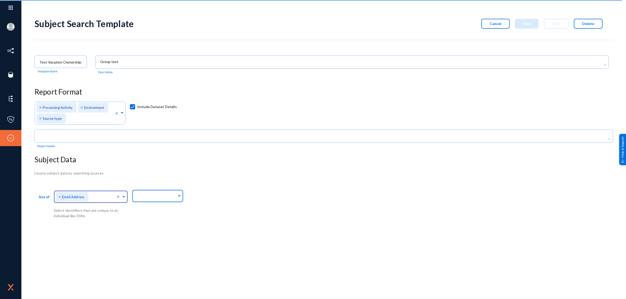
click at [143, 197] on input "text" at bounding box center [156, 197] width 41 height 5
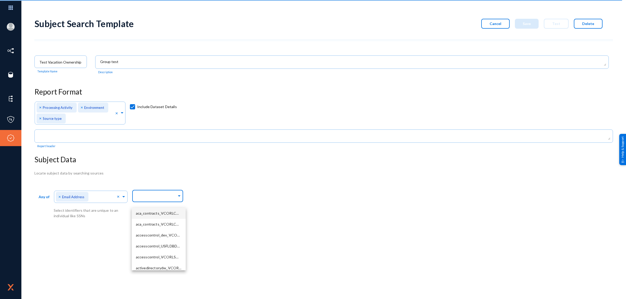
click at [162, 212] on span "aca_contracts_VCORLCMDSQLNP01_1433" at bounding box center [172, 213] width 72 height 4
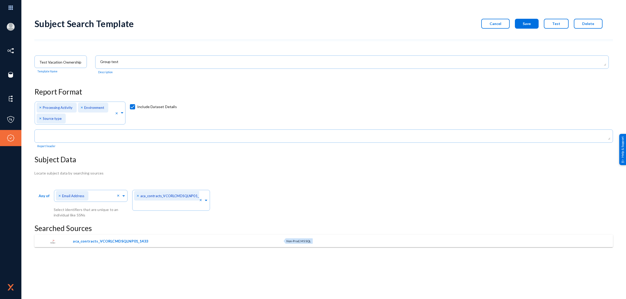
click at [206, 233] on h3 "Searched Sources" at bounding box center [323, 228] width 578 height 9
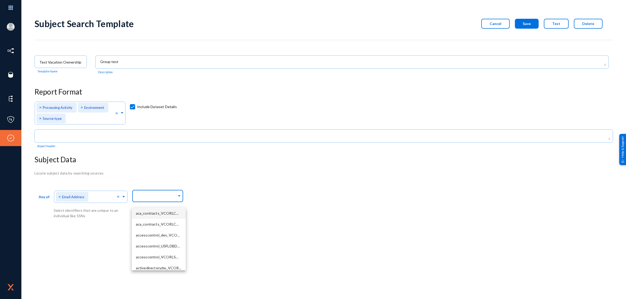
click at [144, 195] on input "text" at bounding box center [156, 197] width 41 height 5
drag, startPoint x: 148, startPoint y: 247, endPoint x: 141, endPoint y: 247, distance: 7.0
click at [141, 247] on span "accesscontrol_USFLDBD8_56456" at bounding box center [164, 246] width 56 height 4
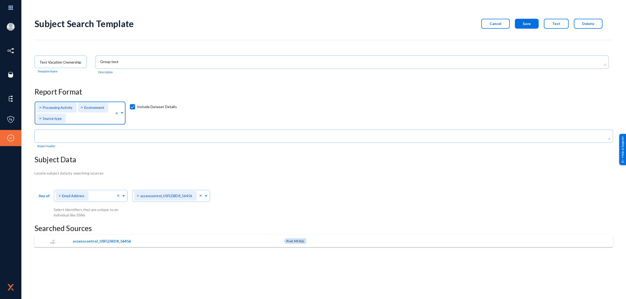
click at [91, 105] on div "× Environment" at bounding box center [93, 108] width 30 height 10
click at [91, 106] on span "Environment" at bounding box center [94, 108] width 20 height 4
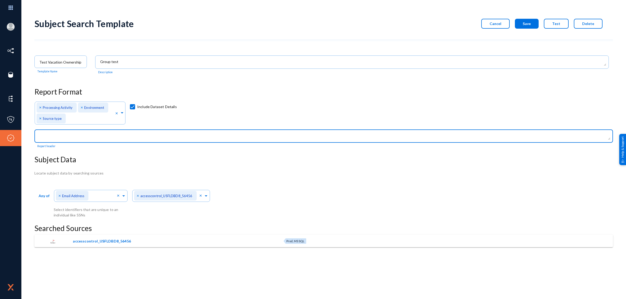
click at [67, 134] on textarea at bounding box center [324, 137] width 571 height 7
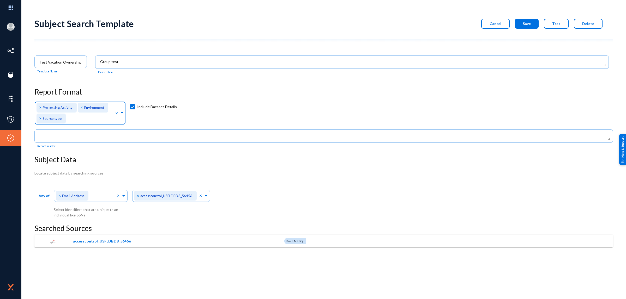
click at [54, 121] on div "× Source type" at bounding box center [51, 119] width 29 height 10
click at [501, 25] on span "Cancel" at bounding box center [496, 23] width 12 height 4
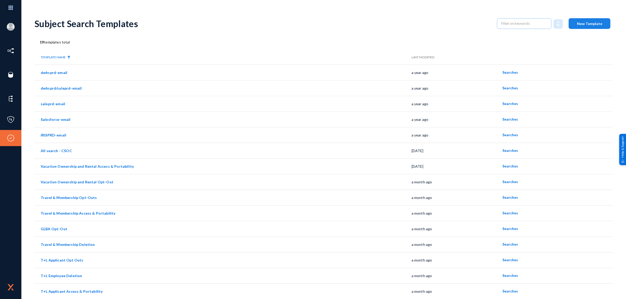
click at [587, 22] on span "New Template" at bounding box center [589, 23] width 25 height 4
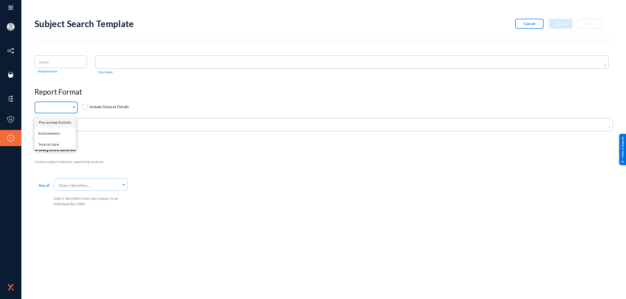
click at [72, 108] on span at bounding box center [74, 107] width 5 height 4
click at [59, 144] on div "Source type" at bounding box center [54, 144] width 41 height 11
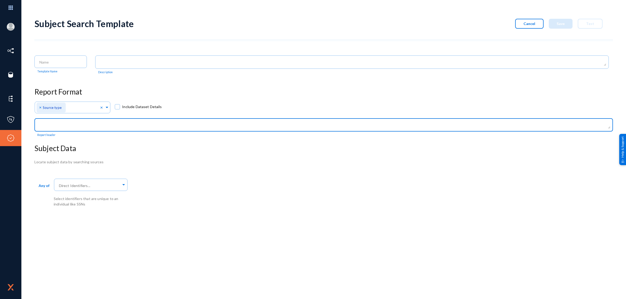
click at [98, 127] on textarea at bounding box center [324, 125] width 571 height 7
paste textarea "MARKETING_CRM.DIM_INDIVIDUAL"
drag, startPoint x: 119, startPoint y: 126, endPoint x: 32, endPoint y: 124, distance: 87.9
click at [32, 124] on div "[PERSON_NAME][EMAIL_ADDRESS][DOMAIN_NAME] tandl Log out Directory Datasets Sour…" at bounding box center [313, 149] width 626 height 299
type textarea "Snowflake"
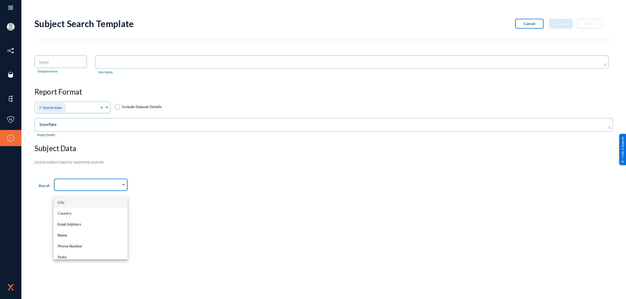
click at [85, 189] on div at bounding box center [89, 185] width 63 height 9
click at [75, 226] on span "Email Address" at bounding box center [69, 224] width 23 height 4
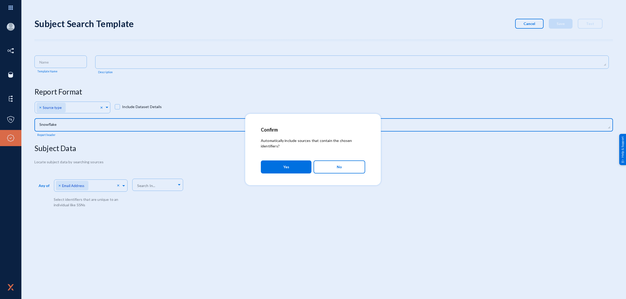
click at [98, 125] on body "[PERSON_NAME][EMAIL_ADDRESS][DOMAIN_NAME] tandl Log out Directory Datasets Sour…" at bounding box center [313, 149] width 626 height 299
click at [298, 170] on button "Yes" at bounding box center [286, 167] width 51 height 13
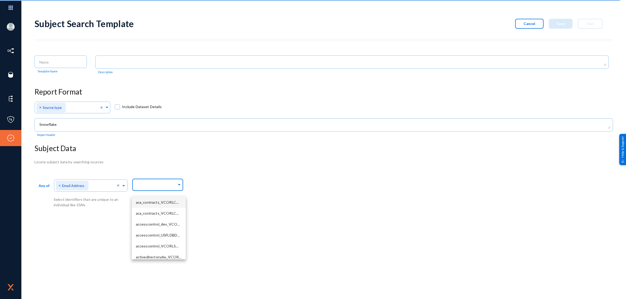
click at [144, 186] on input "text" at bounding box center [156, 185] width 41 height 5
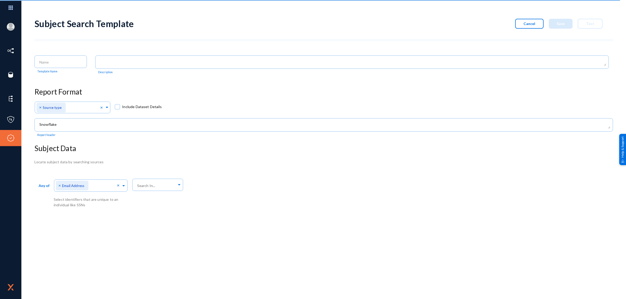
click at [226, 238] on div "Subject Search Template Cancel Save Test Template Name Description Report Forma…" at bounding box center [323, 156] width 578 height 286
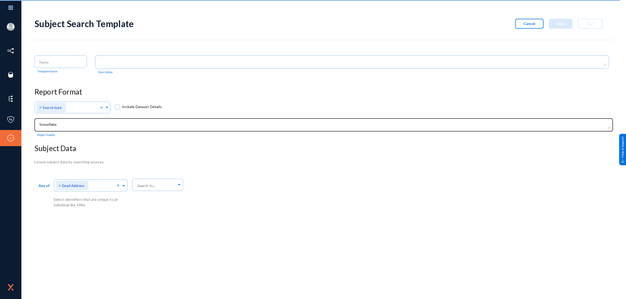
click at [71, 124] on textarea at bounding box center [324, 125] width 571 height 7
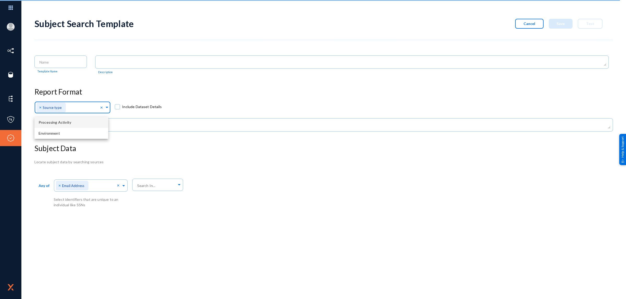
click at [105, 108] on span at bounding box center [107, 107] width 5 height 4
click at [146, 113] on div "Attributes to include in report... × Source type × Include Dataset Details" at bounding box center [323, 109] width 578 height 17
click at [127, 109] on span "Include Dataset Details" at bounding box center [142, 107] width 40 height 8
click at [118, 109] on input "Include Dataset Details" at bounding box center [117, 109] width 1 height 1
checkbox input "true"
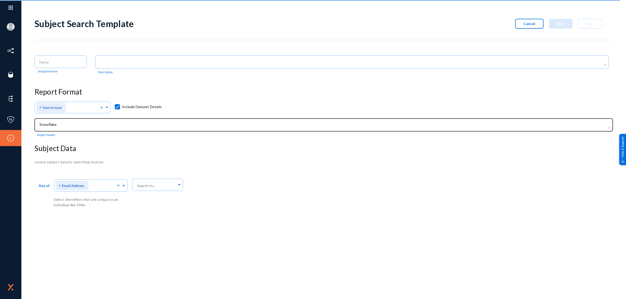
click at [102, 130] on div at bounding box center [323, 124] width 573 height 14
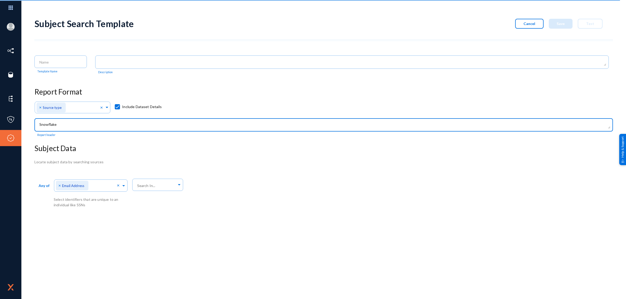
click at [102, 127] on textarea at bounding box center [324, 125] width 571 height 7
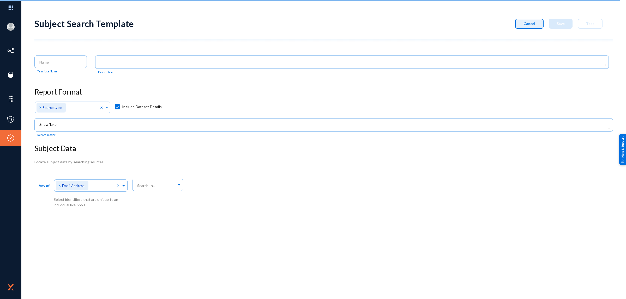
click at [523, 27] on button "Cancel" at bounding box center [529, 24] width 28 height 10
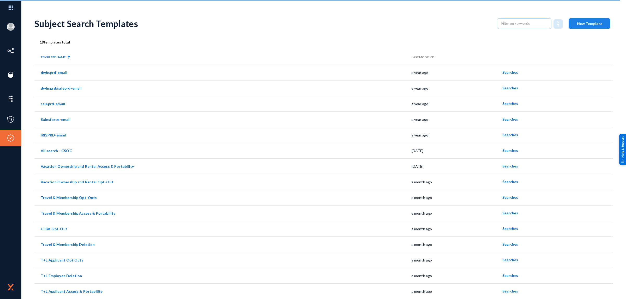
click at [581, 25] on span "New Template" at bounding box center [589, 23] width 25 height 4
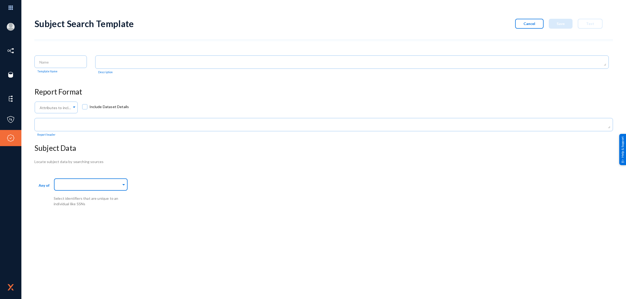
click at [91, 188] on input "text" at bounding box center [89, 185] width 63 height 5
click at [82, 224] on div "Email Address" at bounding box center [90, 224] width 74 height 11
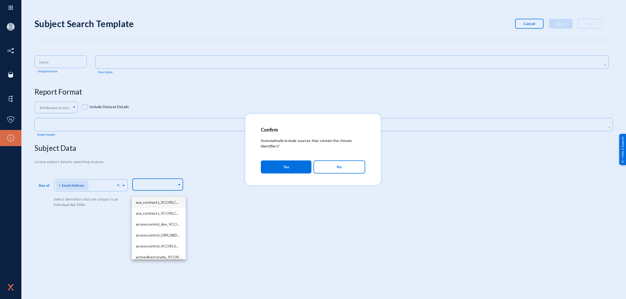
click at [154, 188] on body "[PERSON_NAME][EMAIL_ADDRESS][DOMAIN_NAME] tandl Log out Directory Datasets Sour…" at bounding box center [313, 149] width 626 height 299
click at [343, 162] on button "No" at bounding box center [339, 167] width 52 height 13
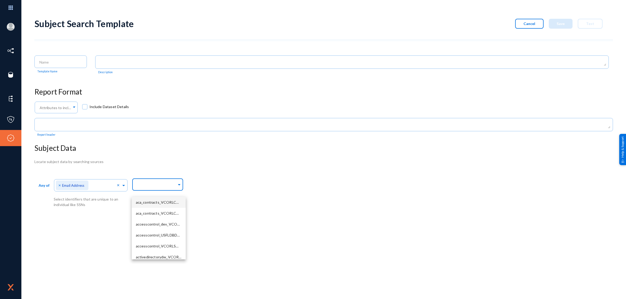
click at [181, 185] on span at bounding box center [179, 184] width 5 height 5
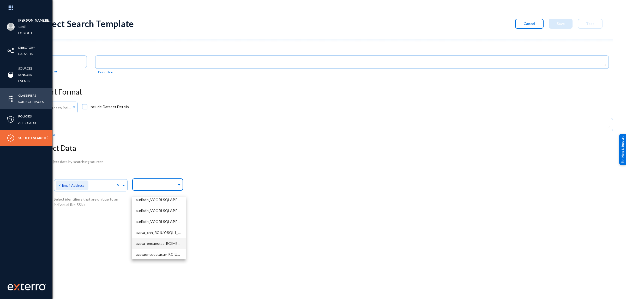
click at [31, 96] on link "Classifiers" at bounding box center [27, 96] width 18 height 6
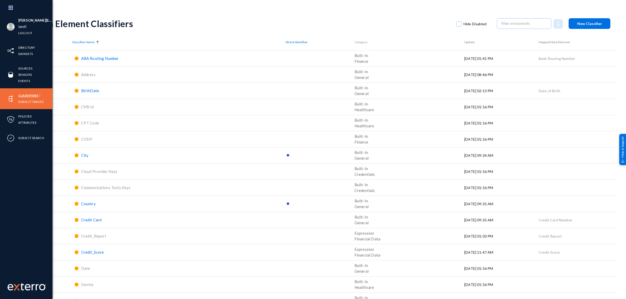
click at [33, 94] on link "Classifiers" at bounding box center [28, 96] width 20 height 6
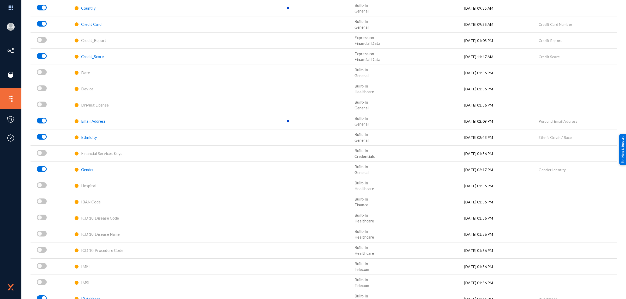
scroll to position [228, 0]
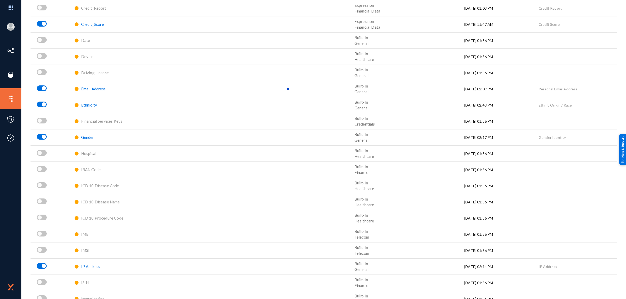
click at [93, 89] on span "Email Address" at bounding box center [93, 89] width 25 height 5
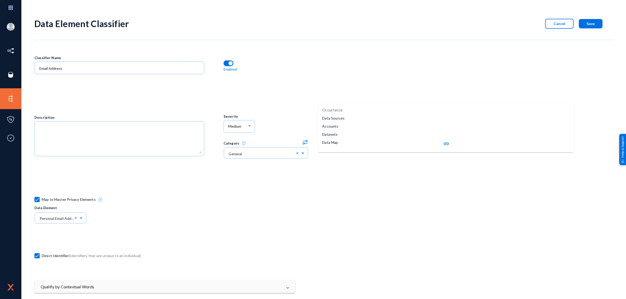
click at [335, 119] on p "Data Sources" at bounding box center [333, 118] width 22 height 5
